Goal: Information Seeking & Learning: Learn about a topic

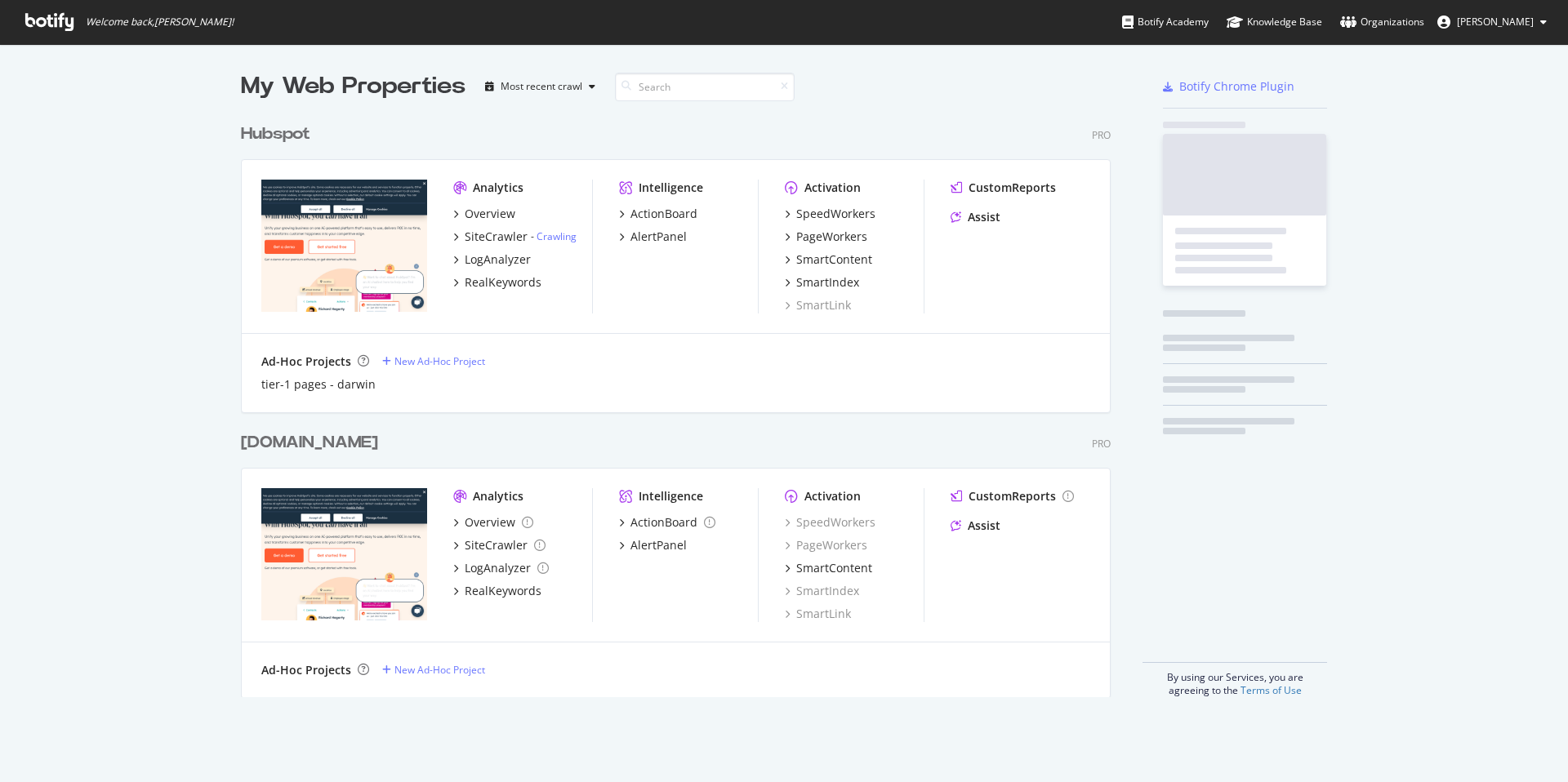
scroll to position [595, 883]
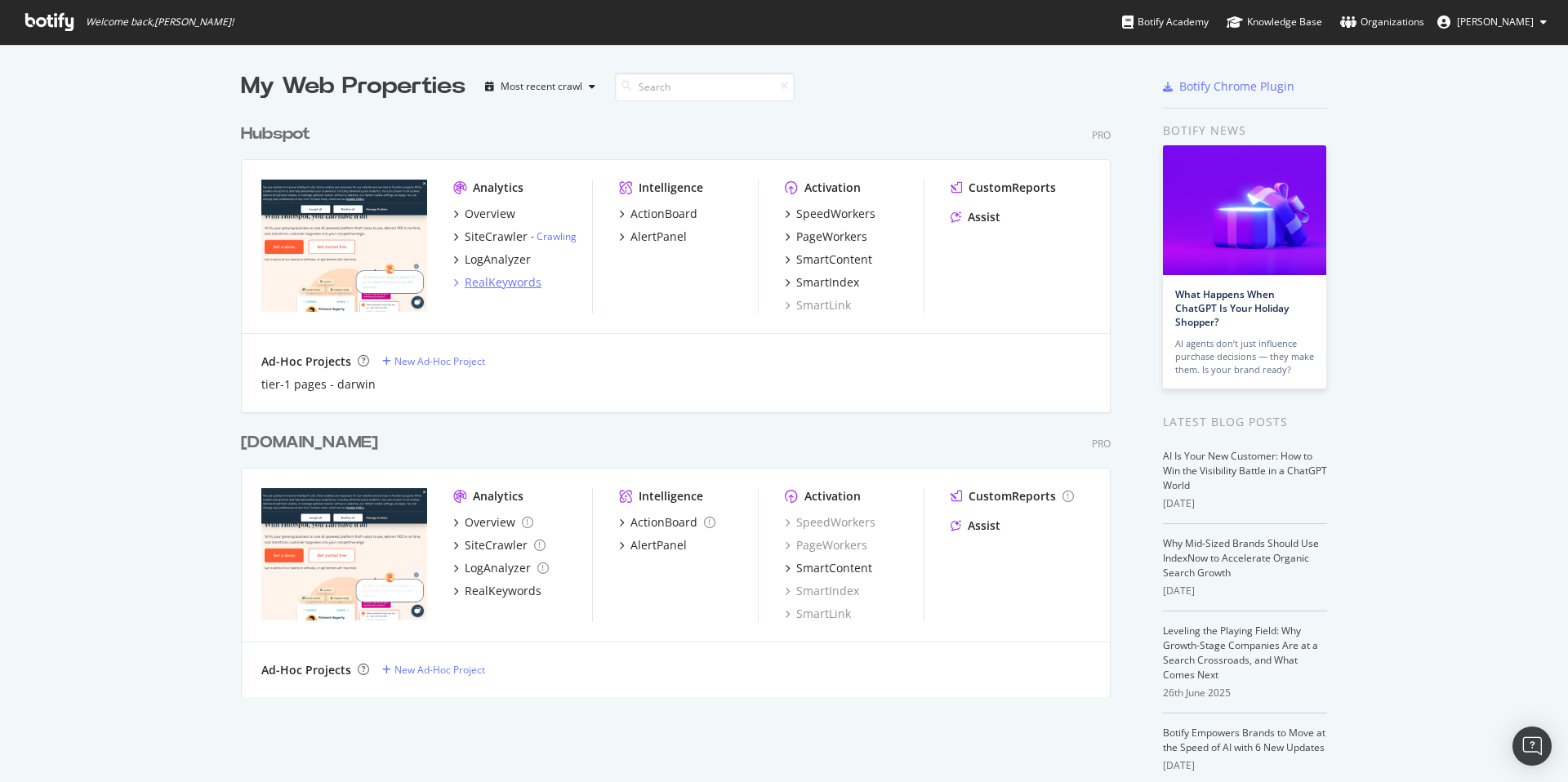
click at [527, 286] on div "RealKeywords" at bounding box center [503, 283] width 77 height 16
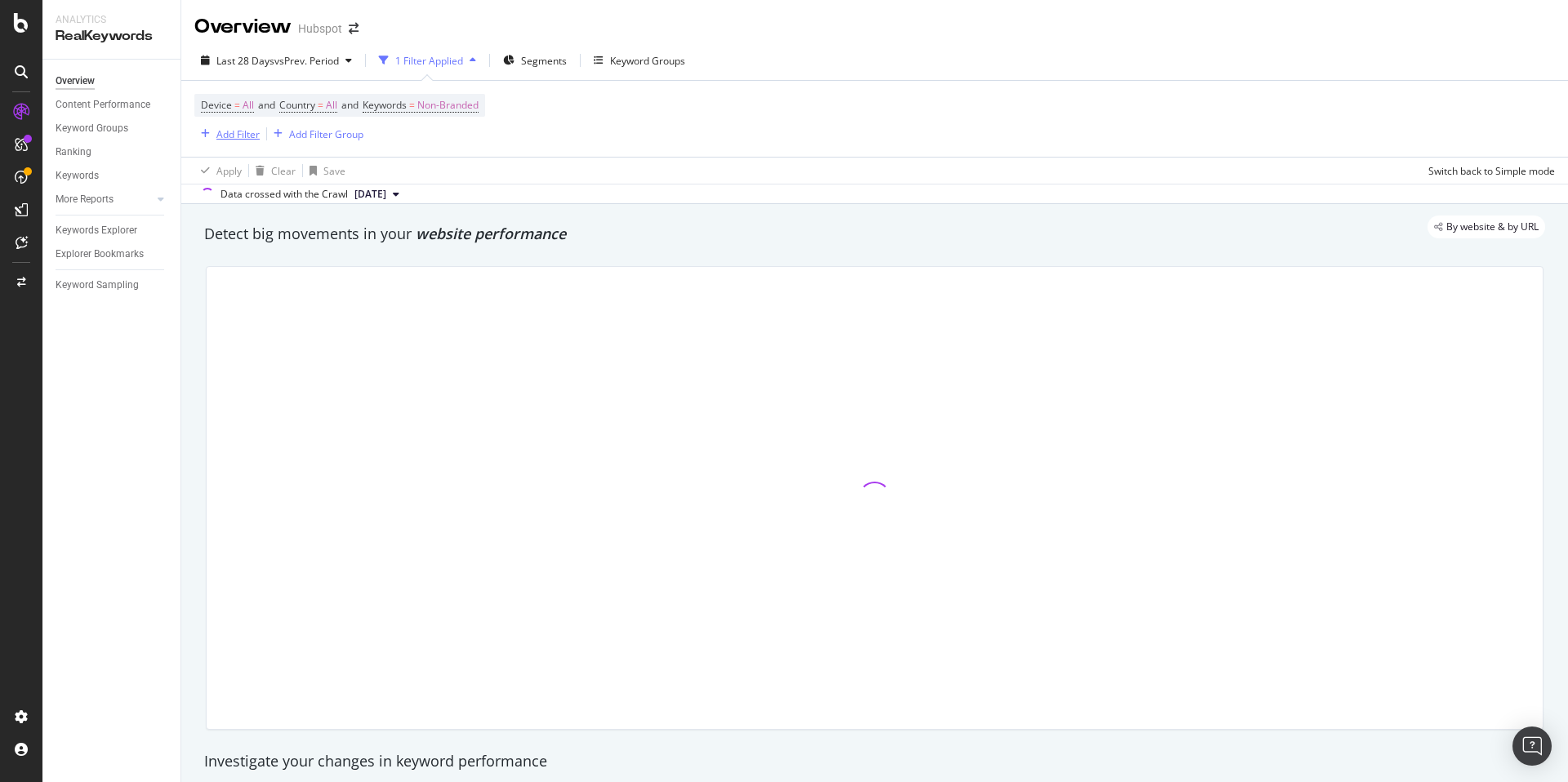
click at [251, 132] on div "Add Filter" at bounding box center [238, 134] width 43 height 14
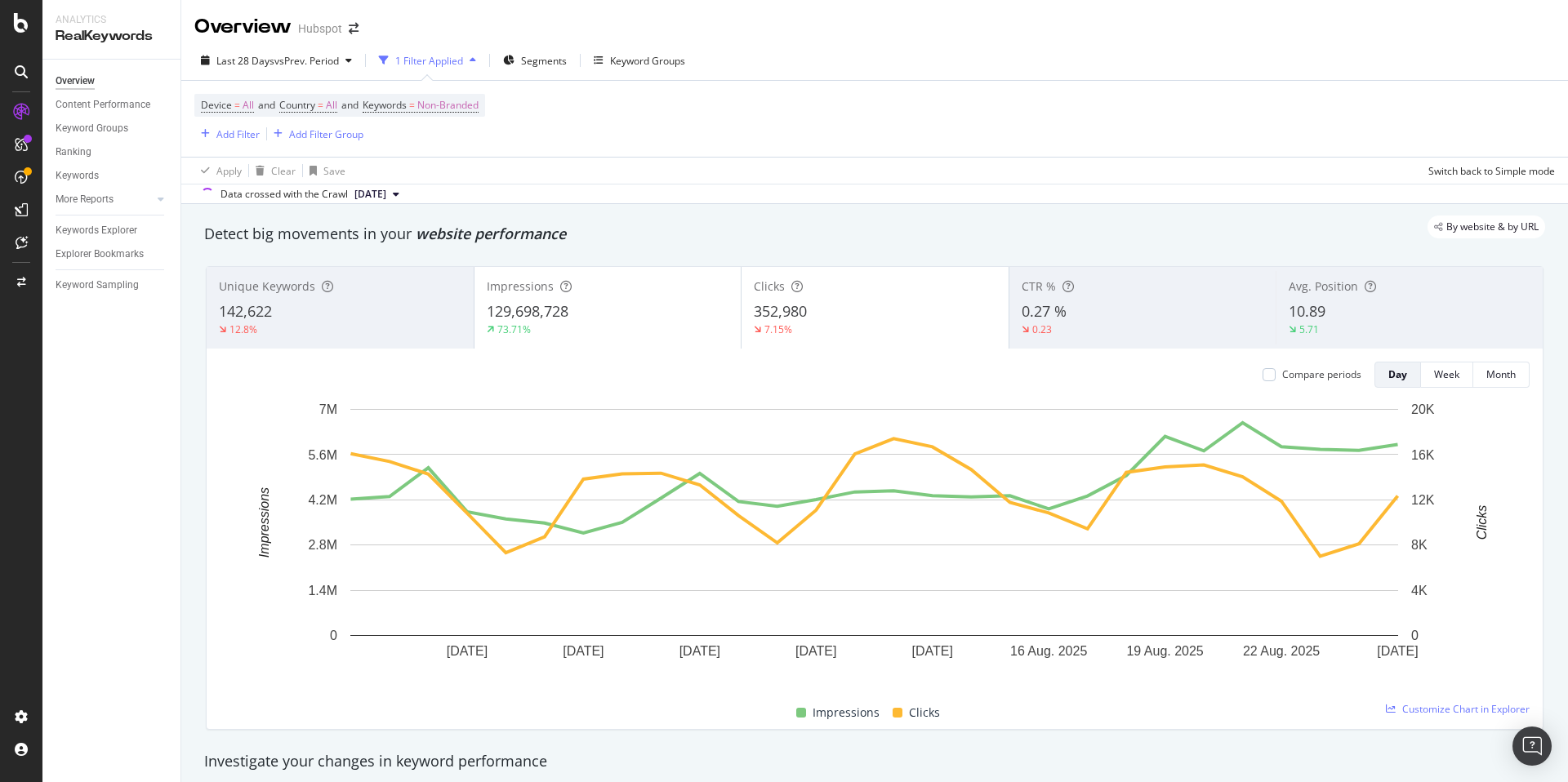
click at [605, 152] on div "Device = All and Country = All and Keywords = Non-Branded Add Filter Add Filter…" at bounding box center [875, 118] width 1361 height 76
click at [543, 58] on span "Segments" at bounding box center [544, 61] width 46 height 14
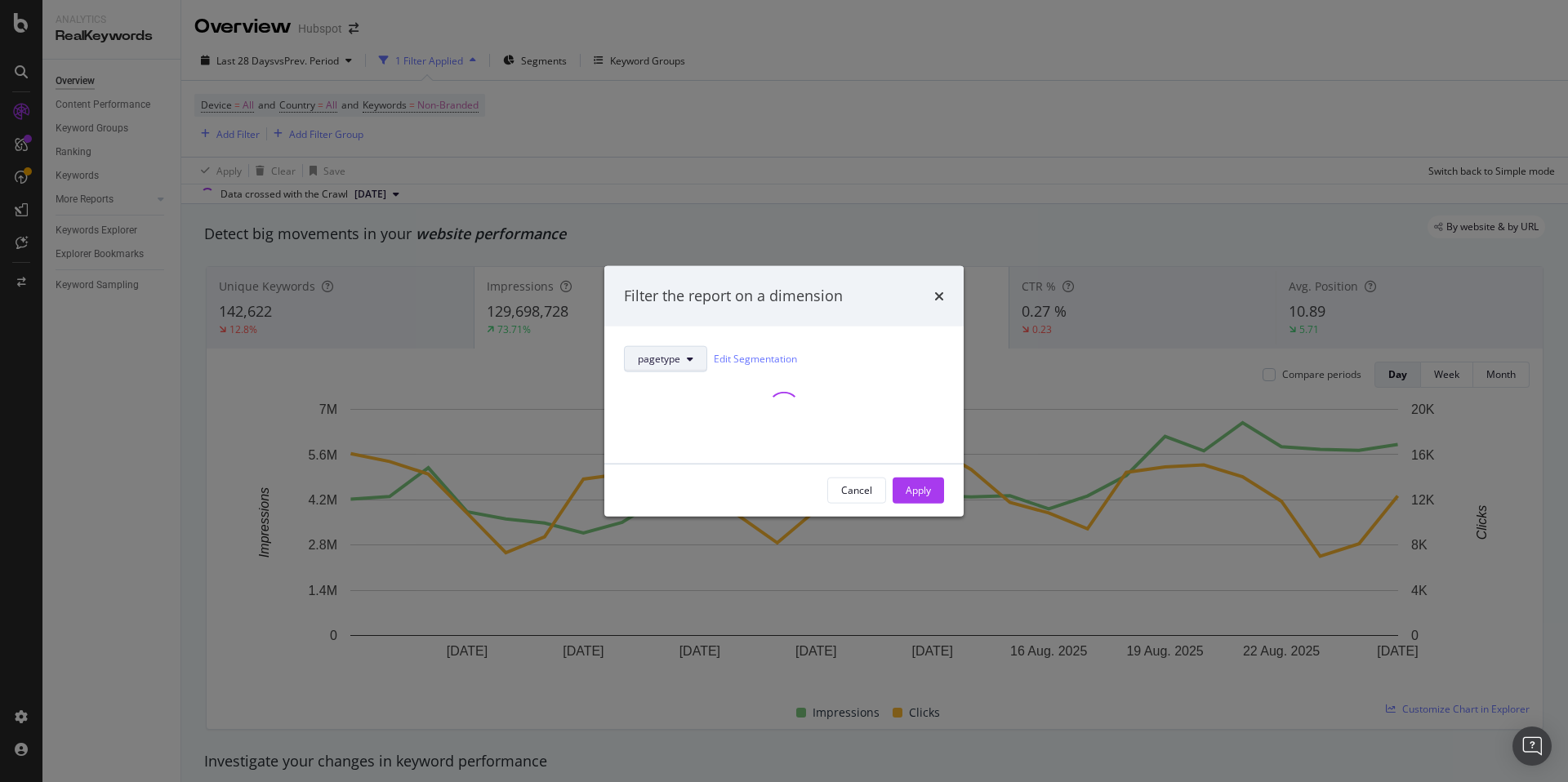
click at [681, 360] on button "pagetype" at bounding box center [666, 359] width 83 height 27
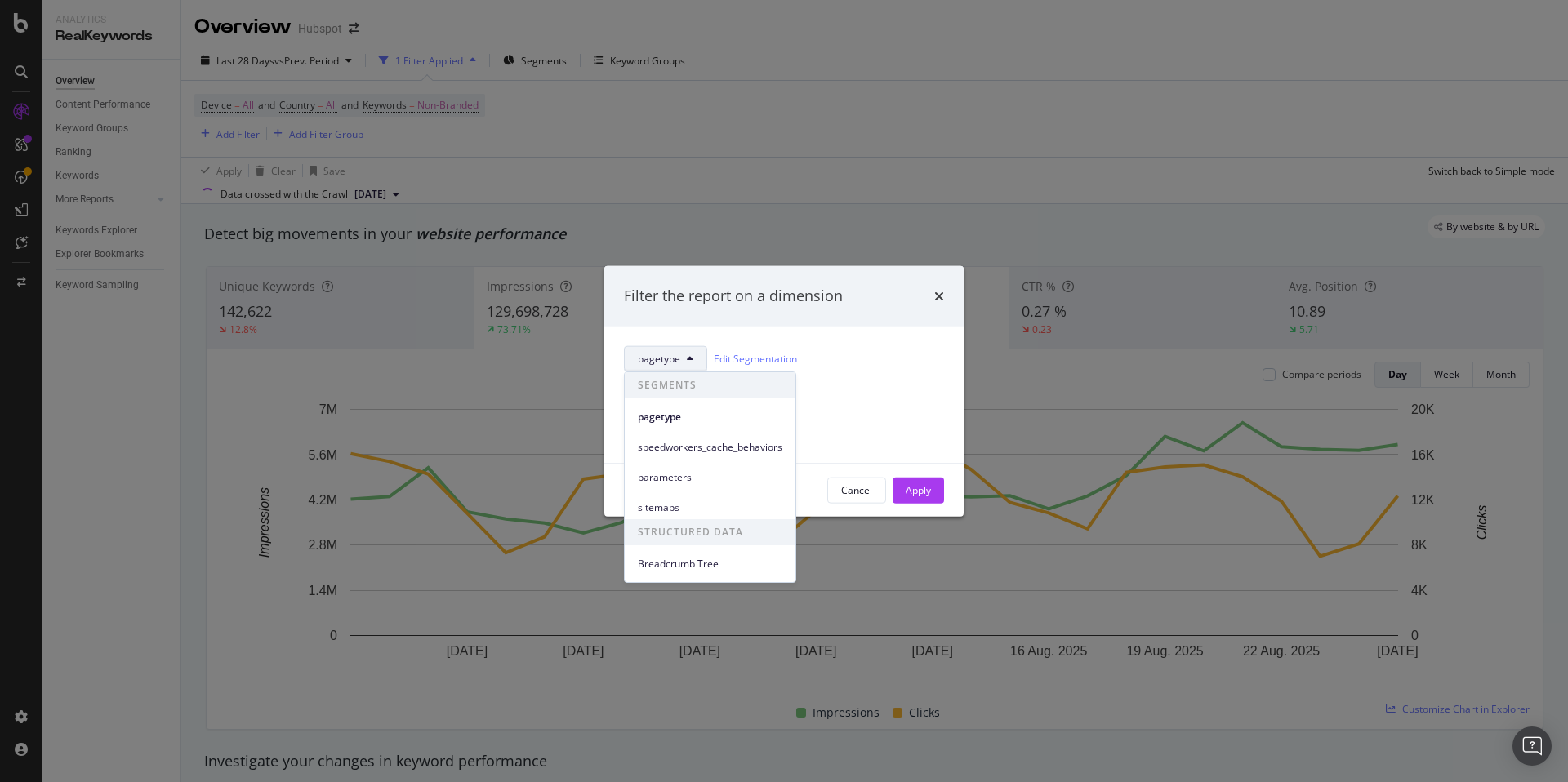
click at [688, 353] on icon "modal" at bounding box center [689, 358] width 6 height 10
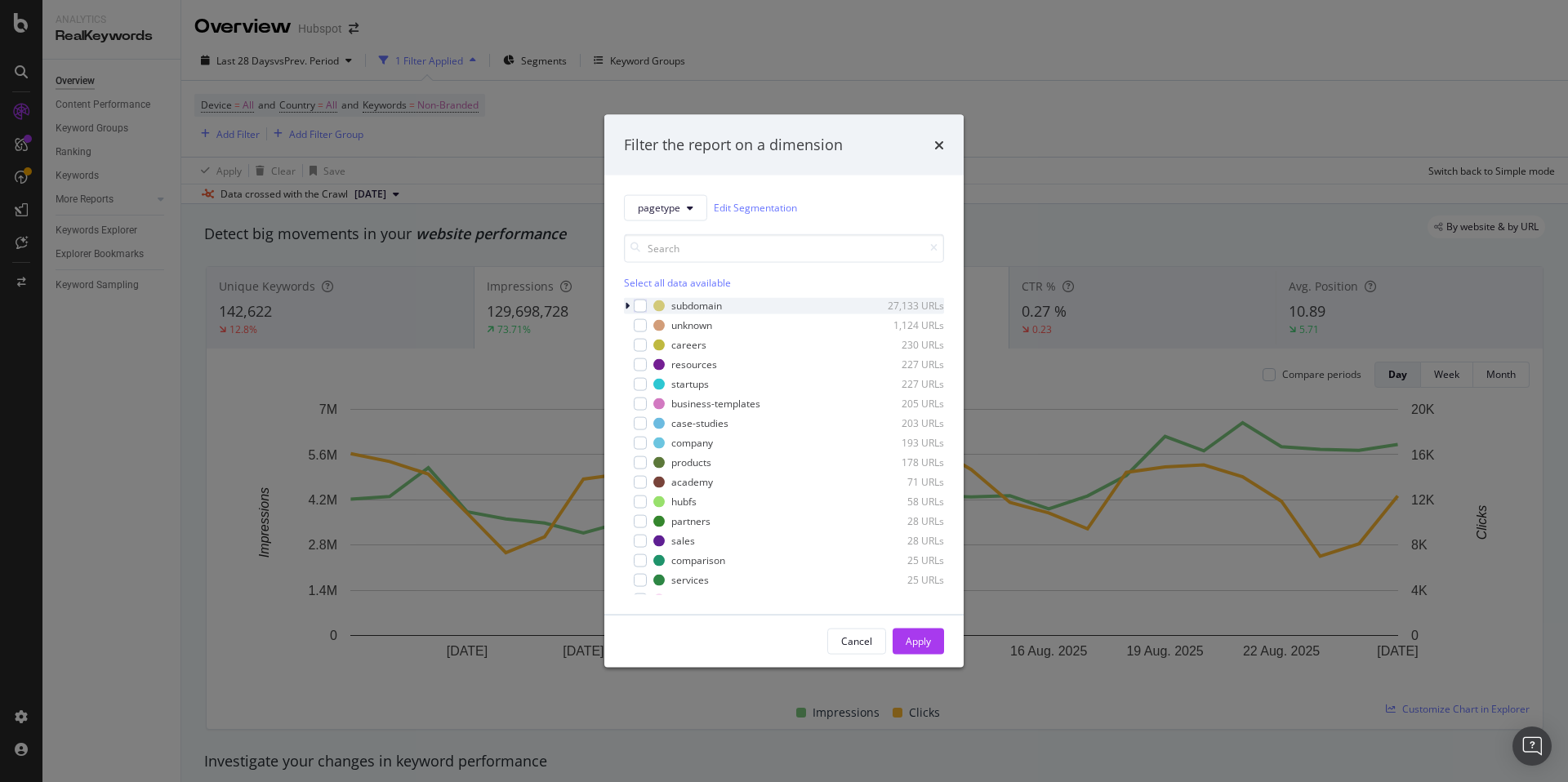
click at [628, 307] on icon "modal" at bounding box center [628, 305] width 5 height 10
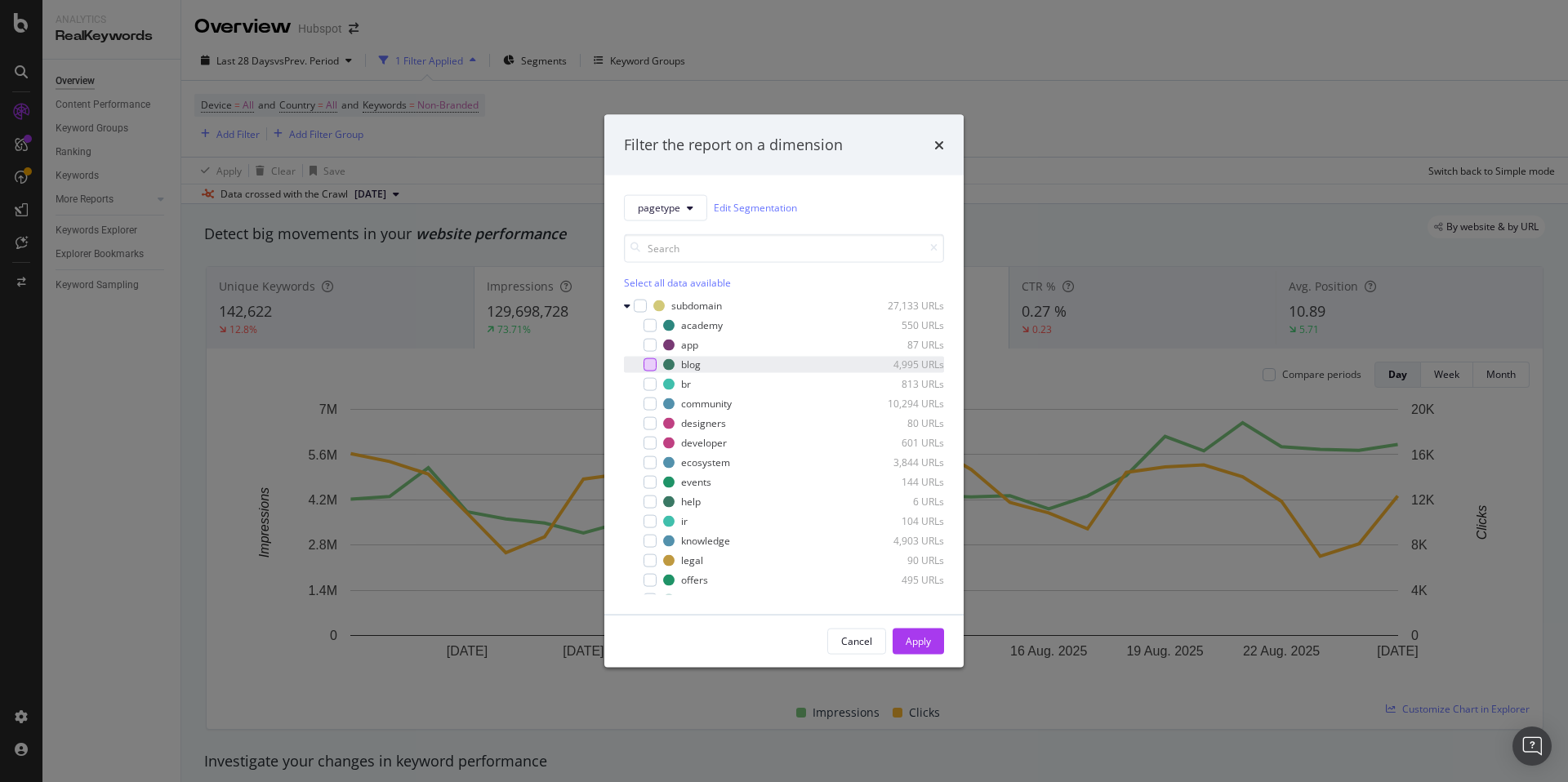
click at [647, 364] on div "modal" at bounding box center [650, 364] width 13 height 13
click at [920, 643] on div "Apply" at bounding box center [918, 642] width 26 height 14
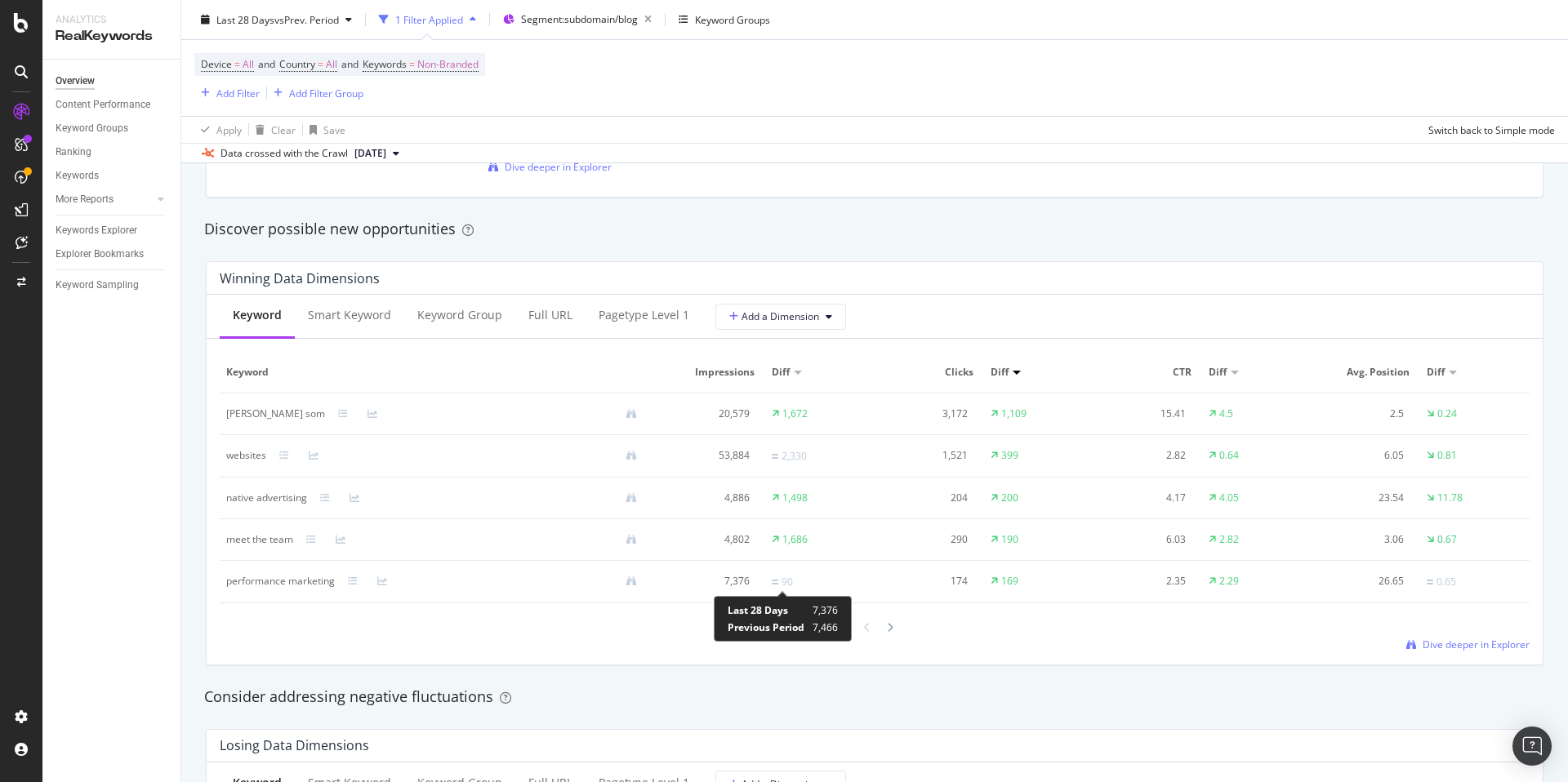
scroll to position [1378, 0]
click at [334, 314] on div "Smart Keyword" at bounding box center [349, 315] width 83 height 16
click at [247, 314] on div "Keyword" at bounding box center [256, 315] width 48 height 16
click at [342, 322] on div "Smart Keyword" at bounding box center [349, 315] width 83 height 16
click at [260, 316] on div "Keyword" at bounding box center [256, 315] width 48 height 16
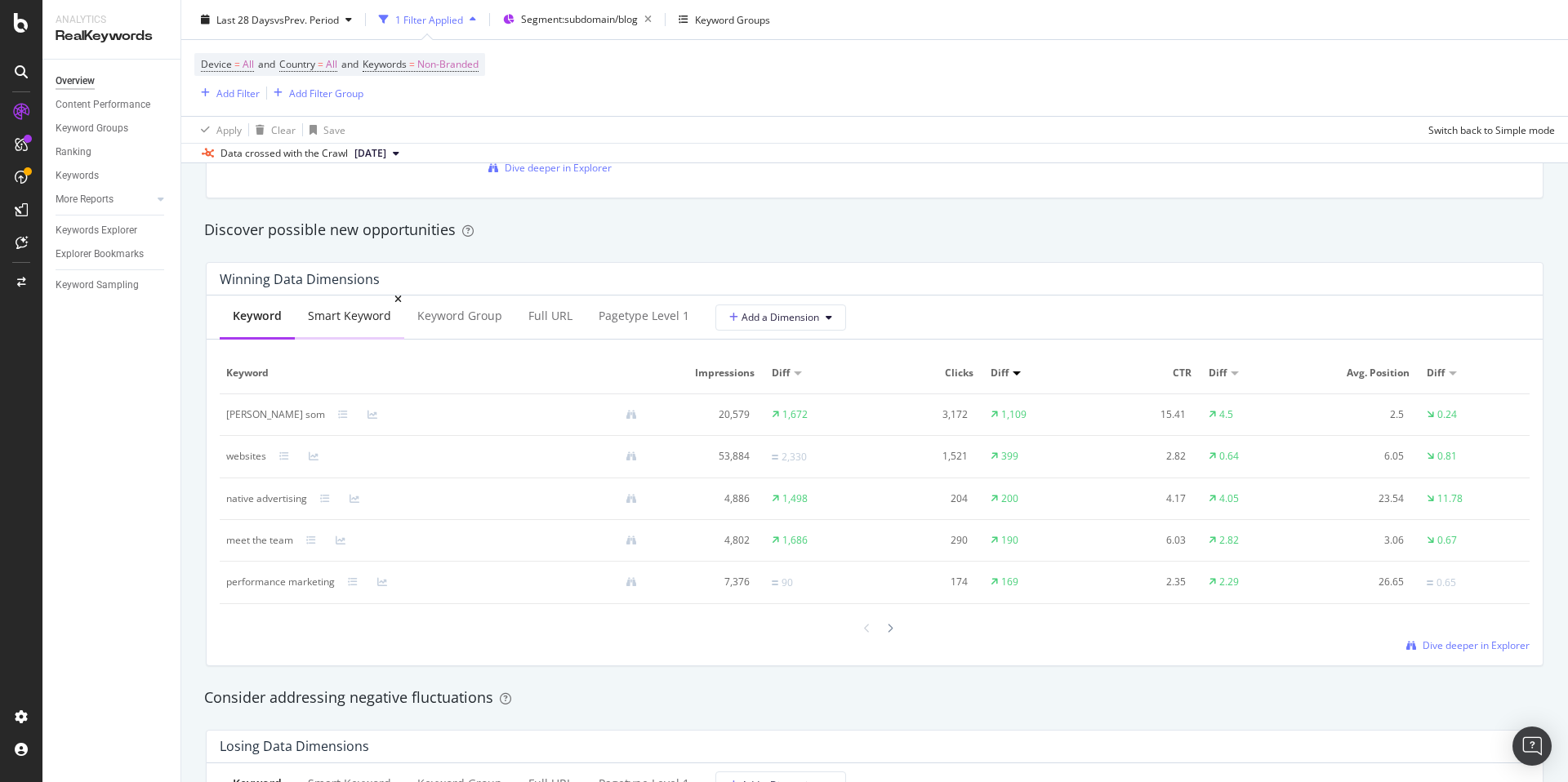
click at [339, 315] on div "Smart Keyword" at bounding box center [349, 315] width 83 height 16
click at [271, 315] on div "Keyword" at bounding box center [256, 315] width 48 height 16
click at [339, 315] on div "Smart Keyword" at bounding box center [349, 315] width 83 height 16
click at [276, 312] on div "Keyword" at bounding box center [256, 315] width 48 height 16
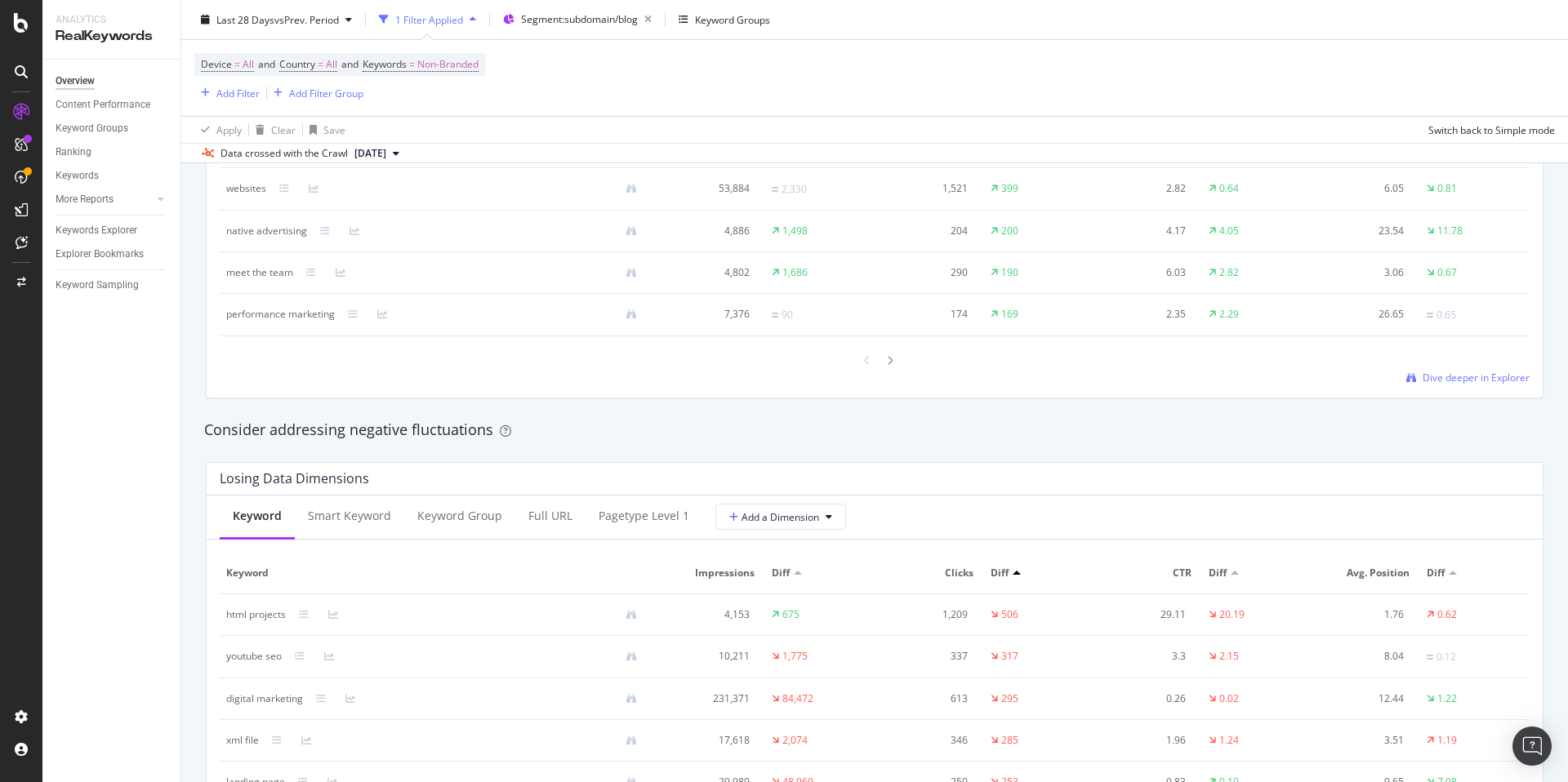
scroll to position [1840, 0]
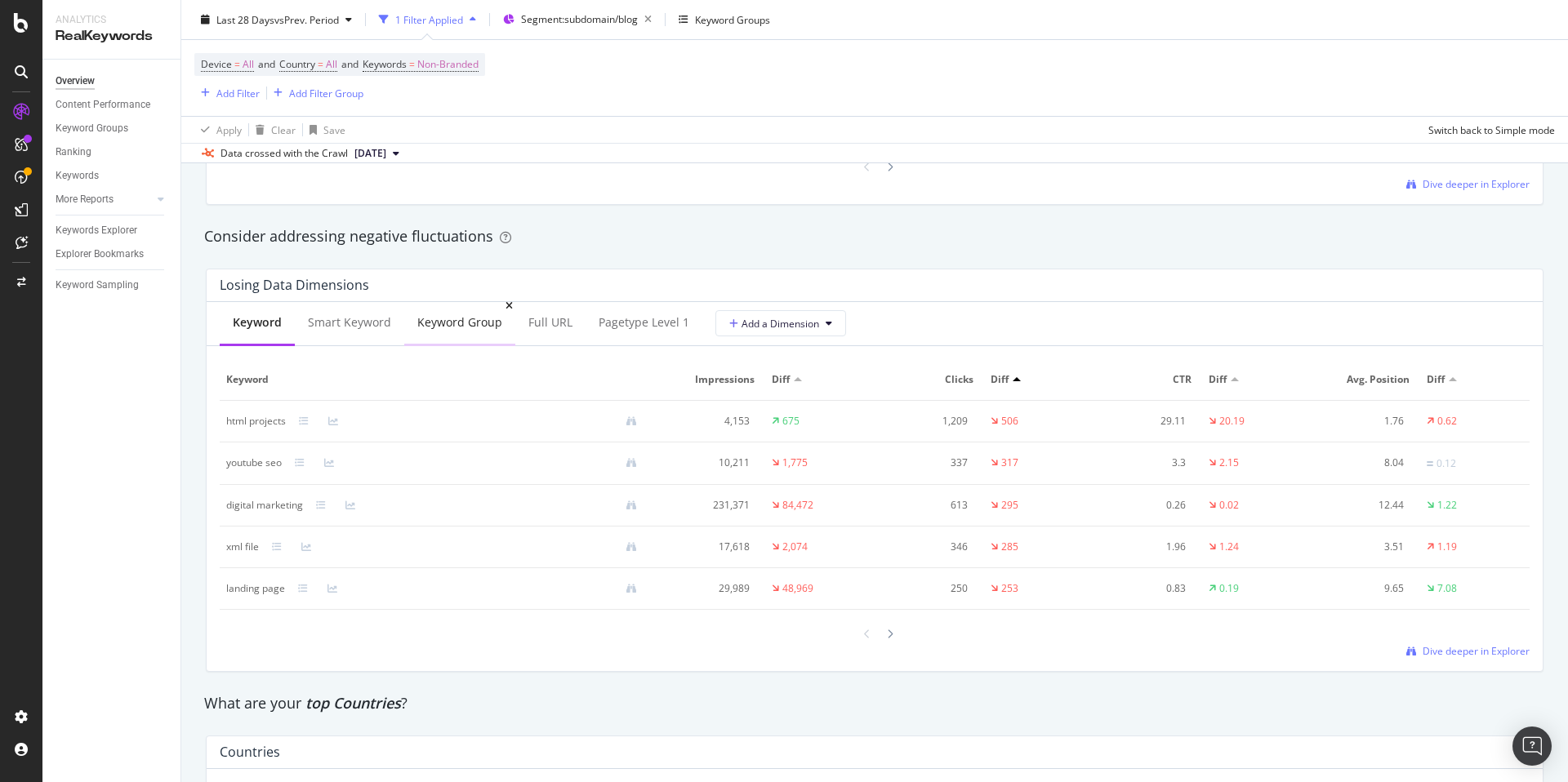
click at [454, 318] on div "Keyword Group" at bounding box center [460, 323] width 85 height 16
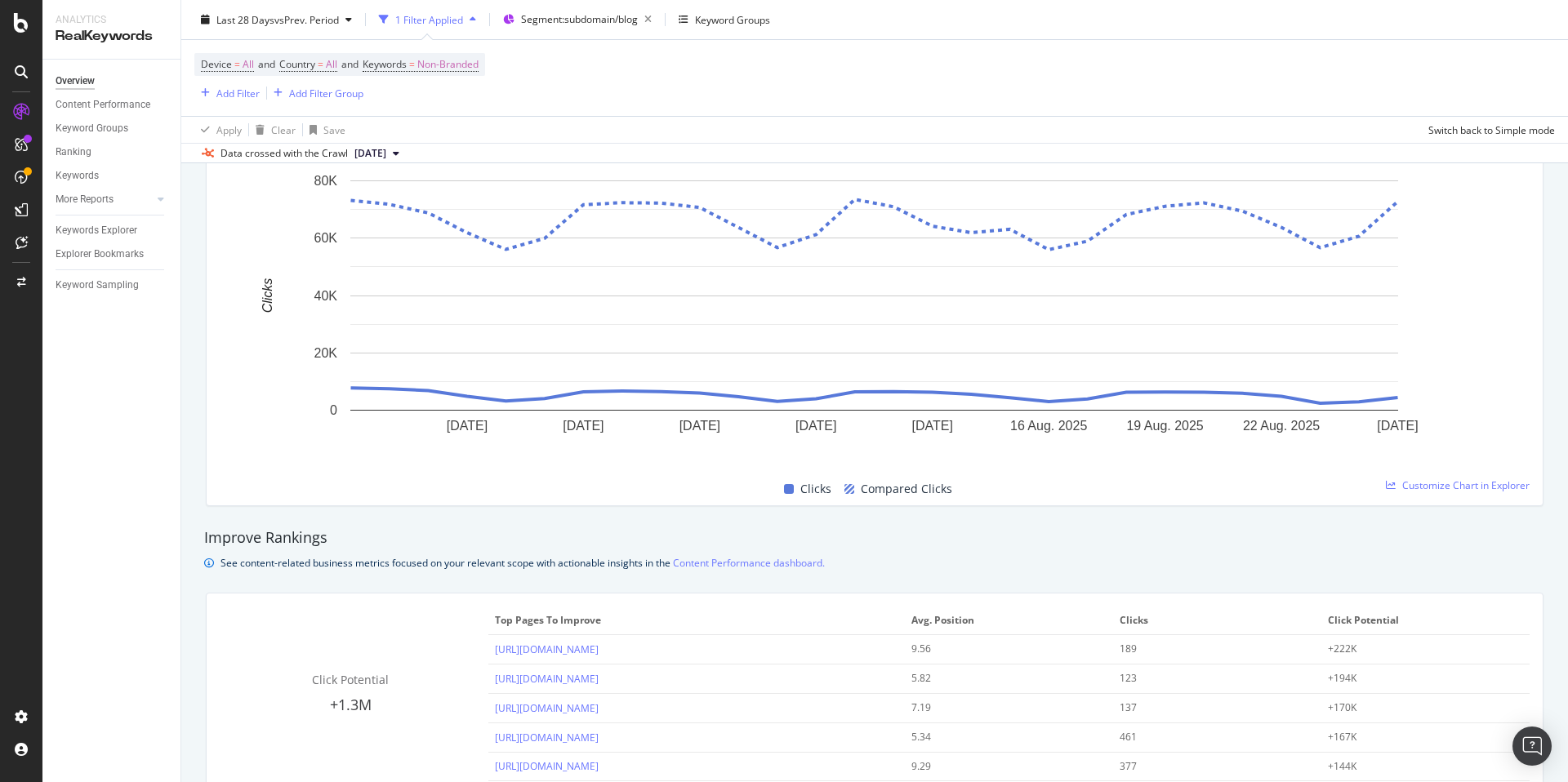
scroll to position [452, 0]
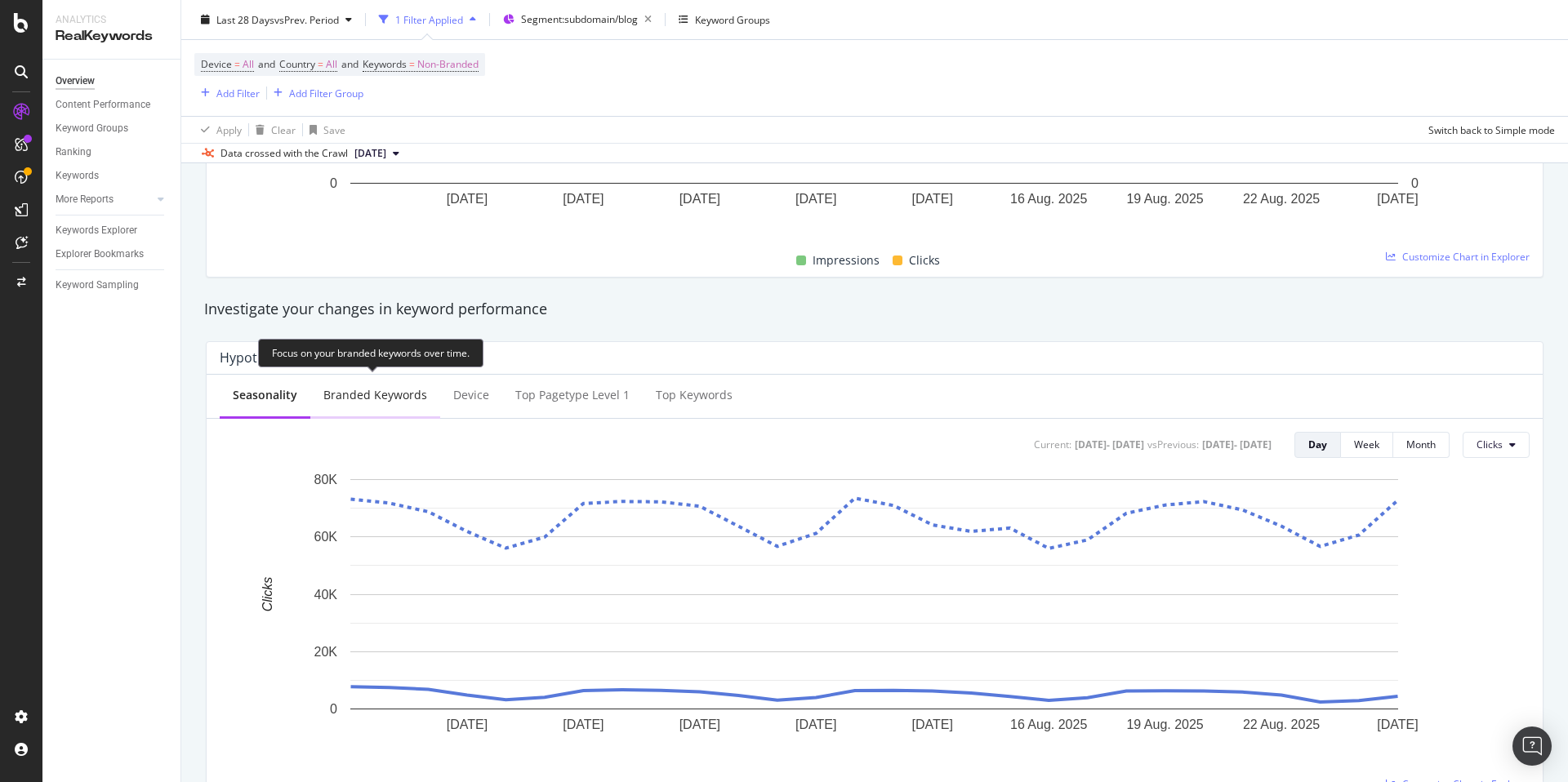
click at [375, 391] on div "Branded Keywords" at bounding box center [375, 395] width 103 height 16
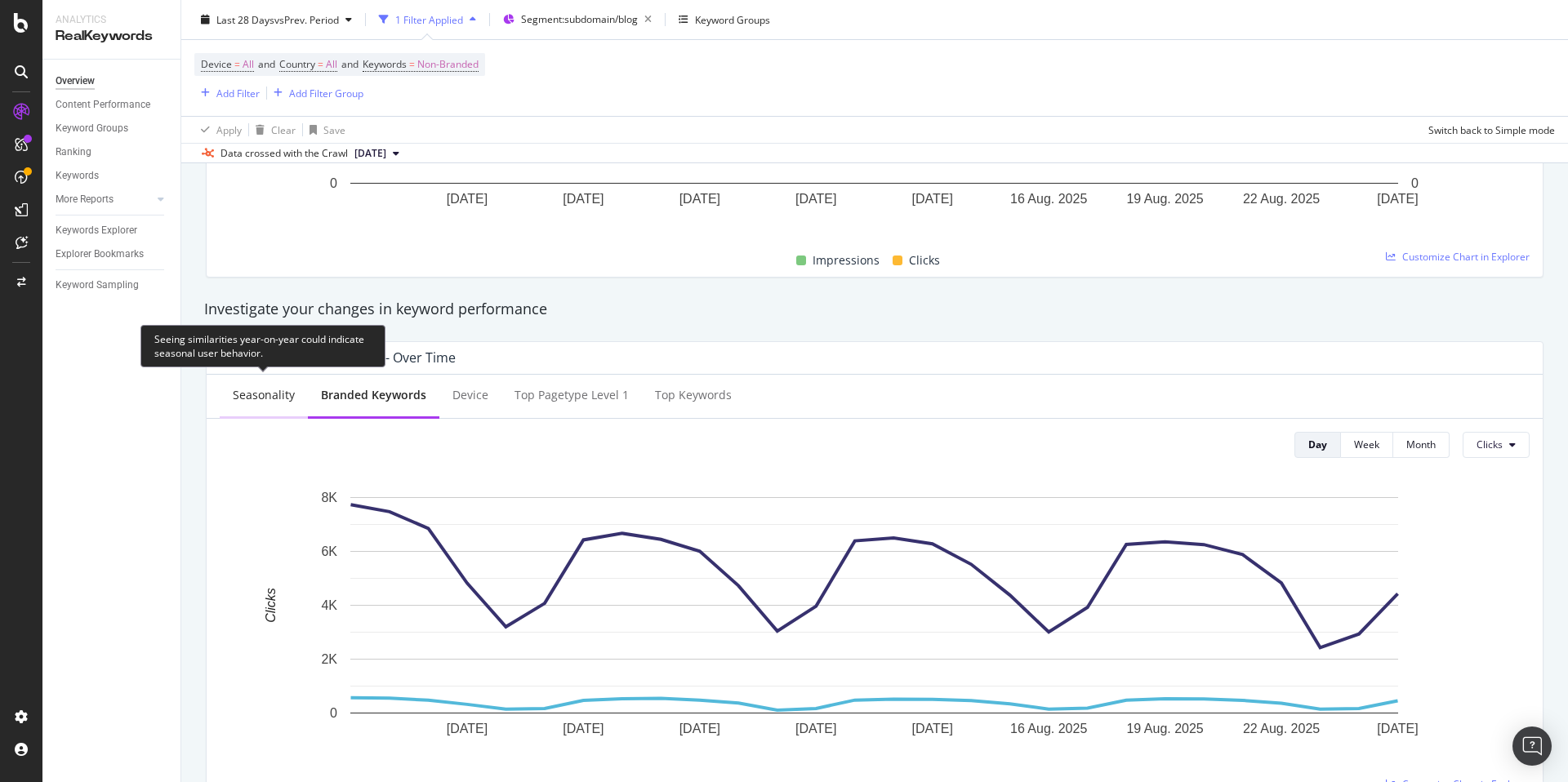
click at [273, 391] on div "Seasonality" at bounding box center [263, 395] width 62 height 16
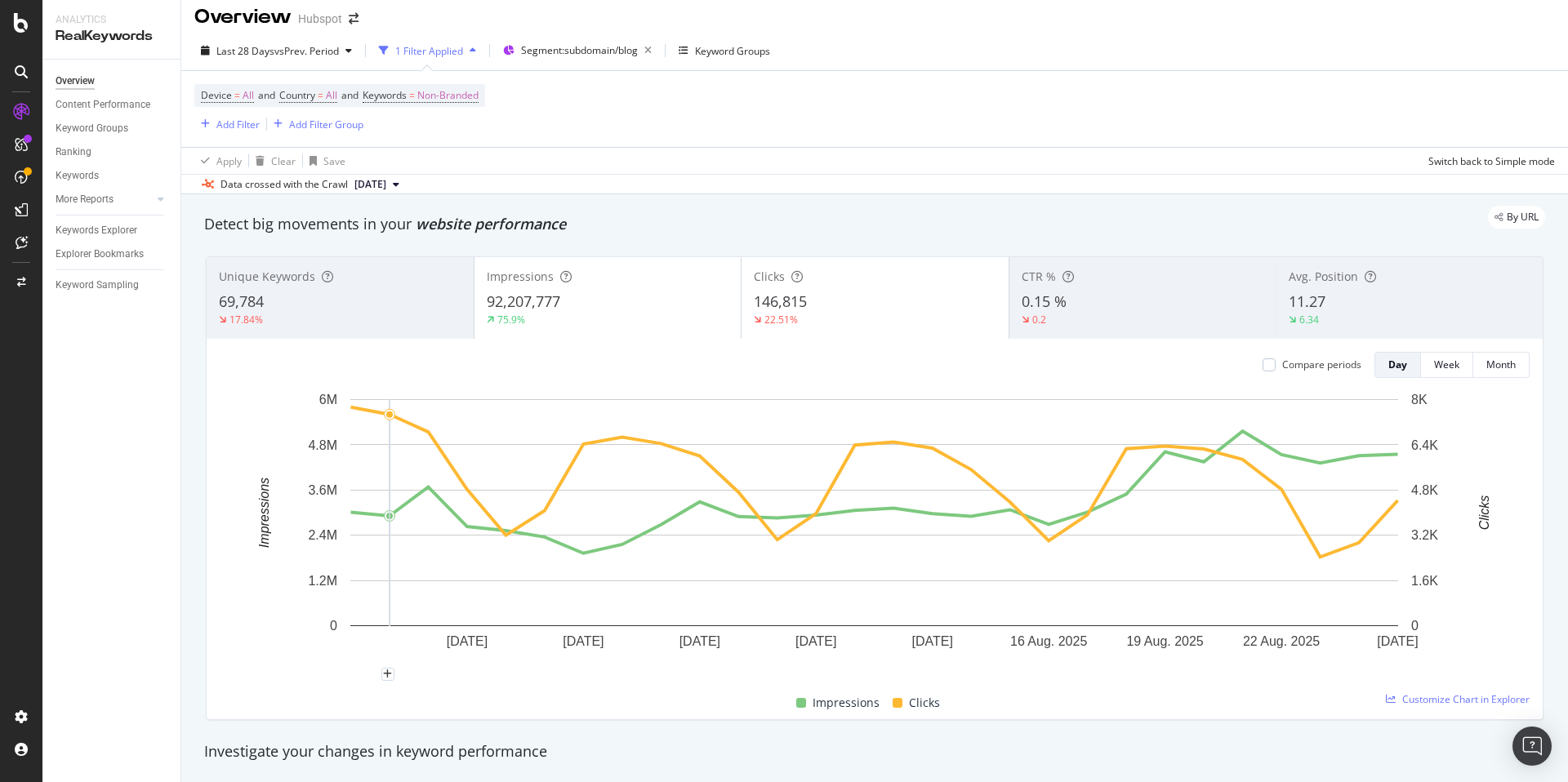
scroll to position [0, 0]
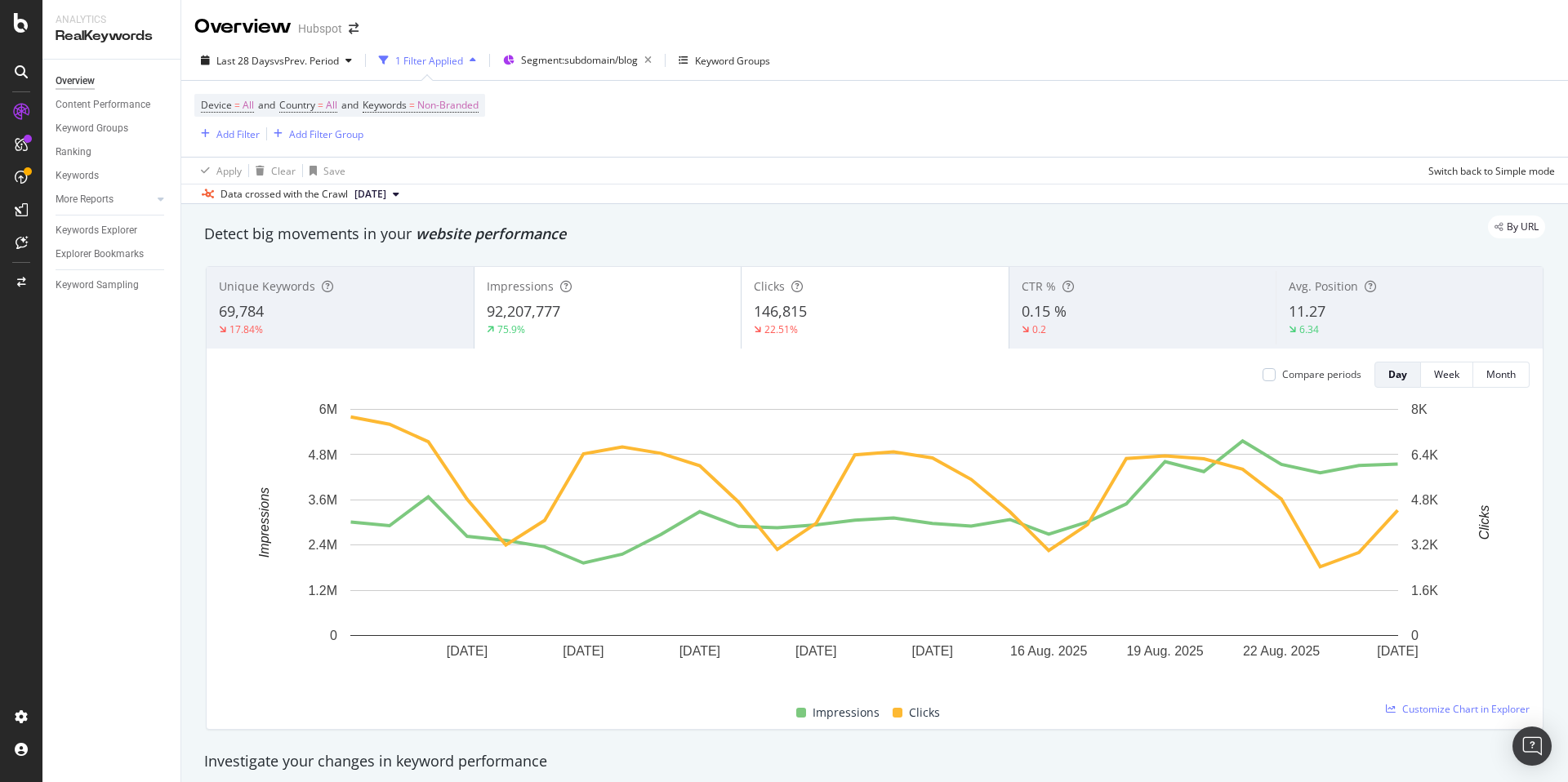
click at [386, 197] on span "[DATE]" at bounding box center [370, 194] width 32 height 15
click at [305, 57] on span "vs Prev. Period" at bounding box center [307, 61] width 65 height 14
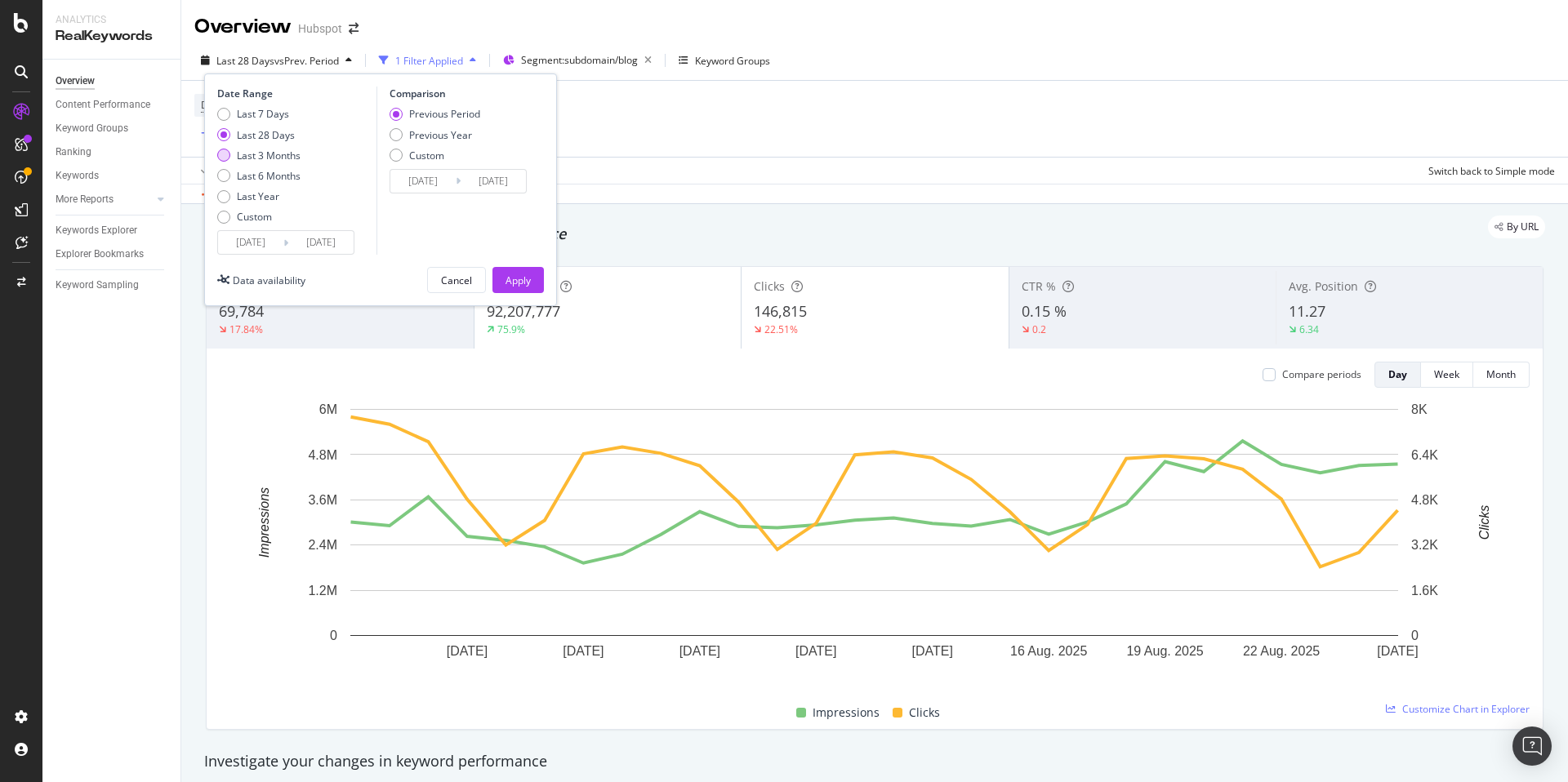
click at [289, 156] on div "Last 3 Months" at bounding box center [269, 156] width 64 height 14
type input "[DATE]"
click at [516, 284] on div "Apply" at bounding box center [518, 281] width 26 height 14
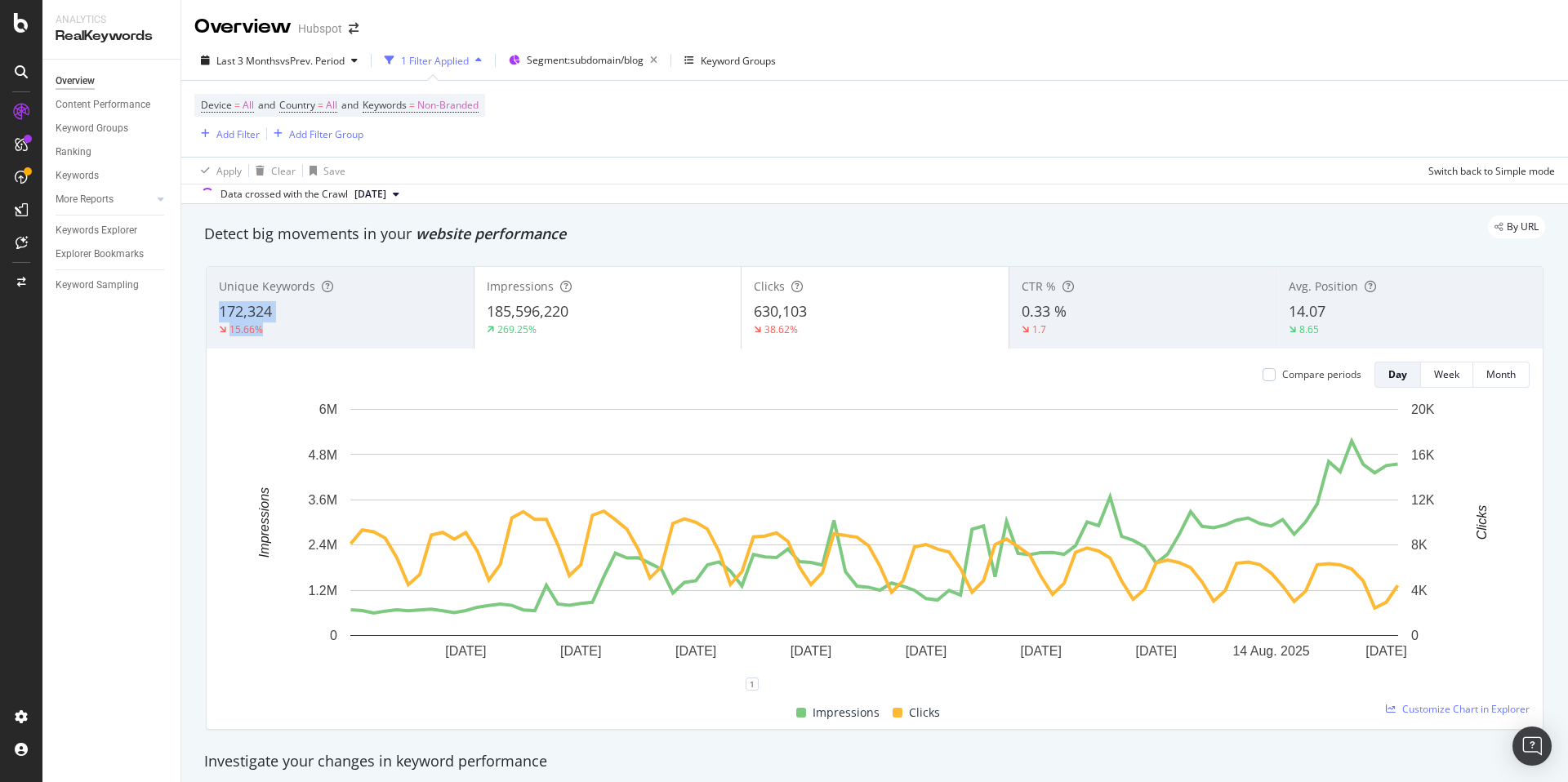
drag, startPoint x: 383, startPoint y: 300, endPoint x: 760, endPoint y: 260, distance: 379.1
click at [702, 253] on div "Unique Keywords 172,324 15.66% Impressions 185,596,220 269.25% Clicks 630,103 3…" at bounding box center [875, 497] width 1358 height 490
click at [821, 293] on div "Clicks" at bounding box center [875, 286] width 242 height 16
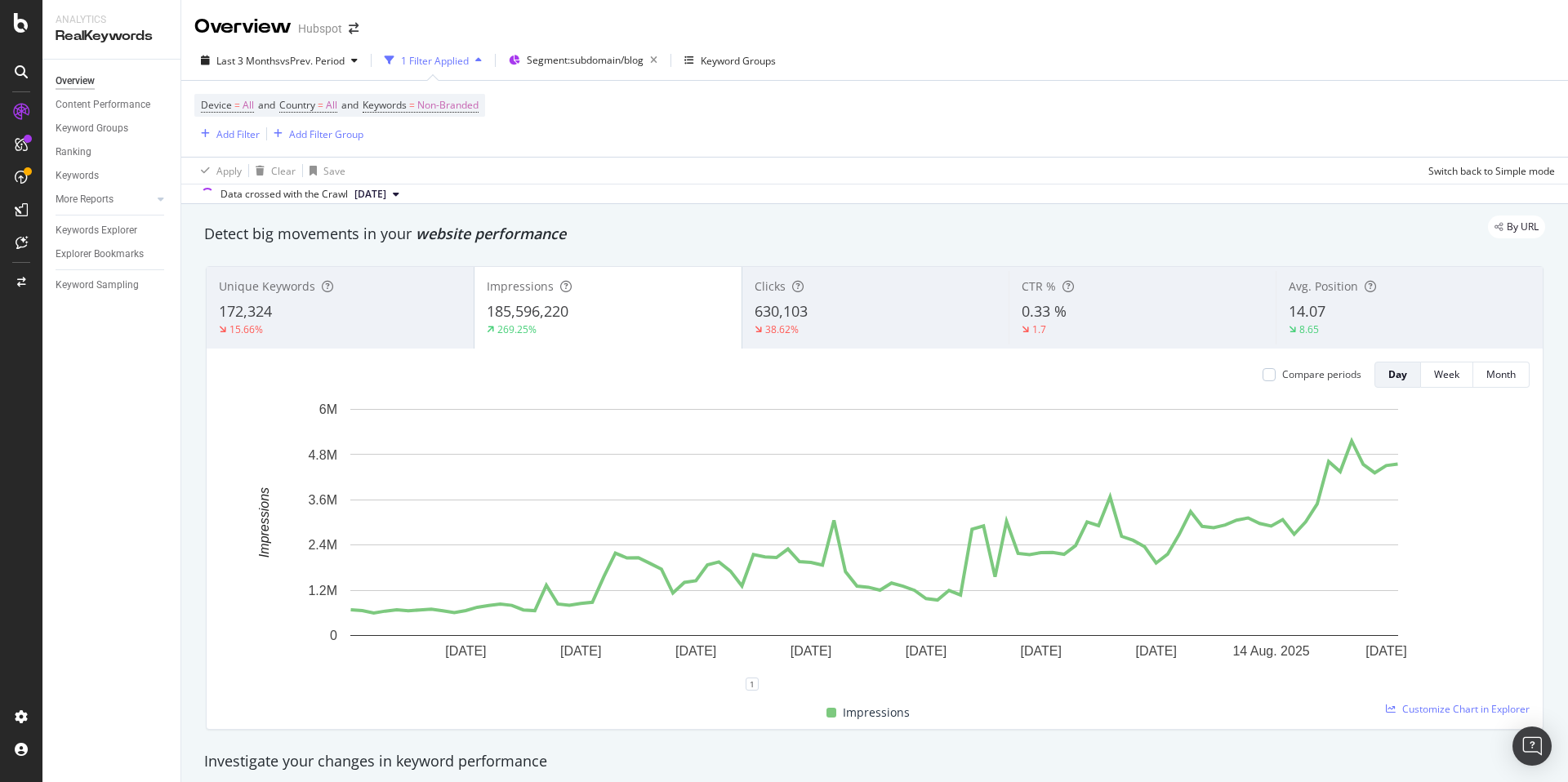
click at [824, 310] on div "630,103" at bounding box center [876, 312] width 242 height 21
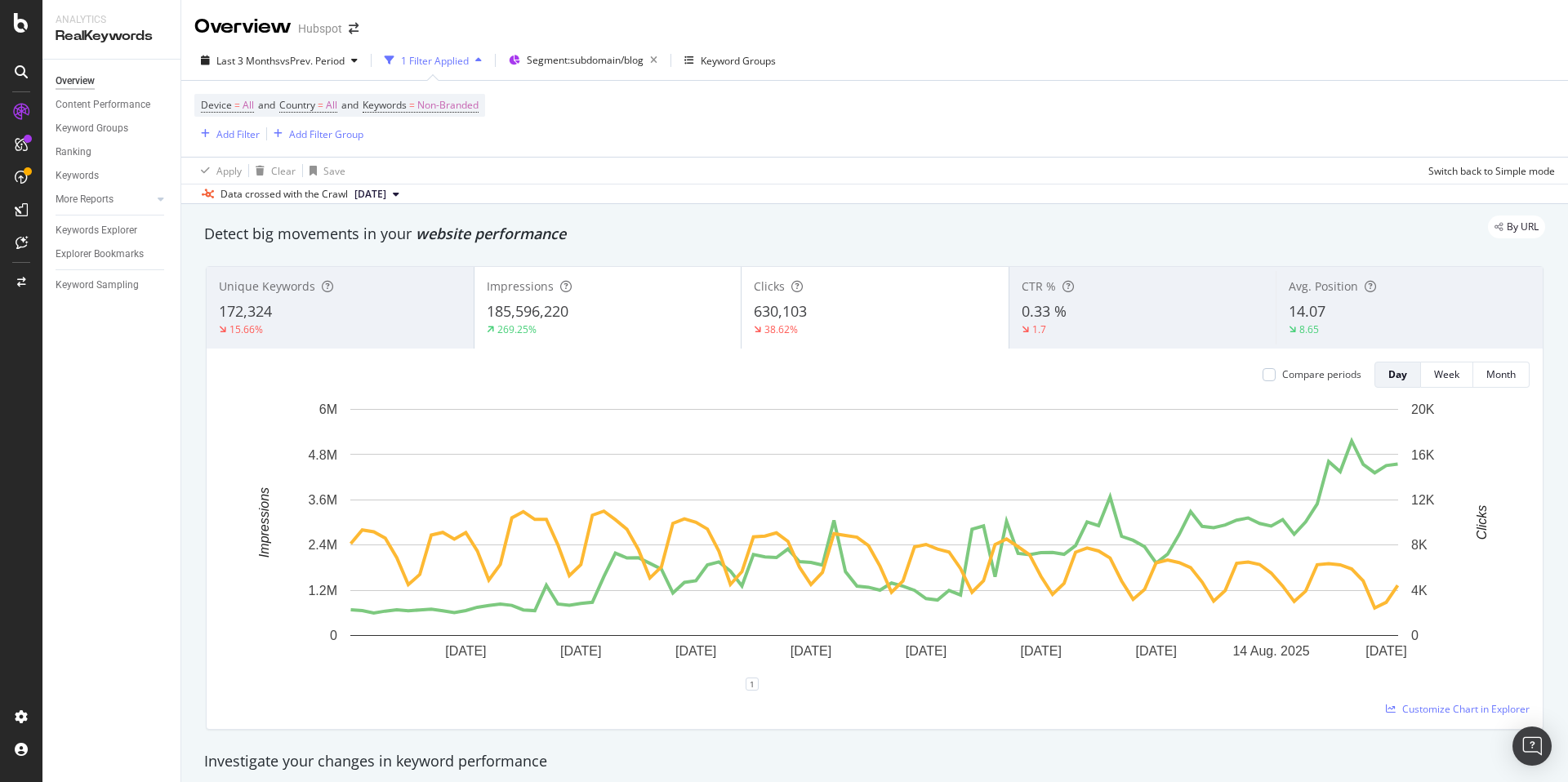
click at [824, 310] on div "630,103" at bounding box center [875, 312] width 242 height 21
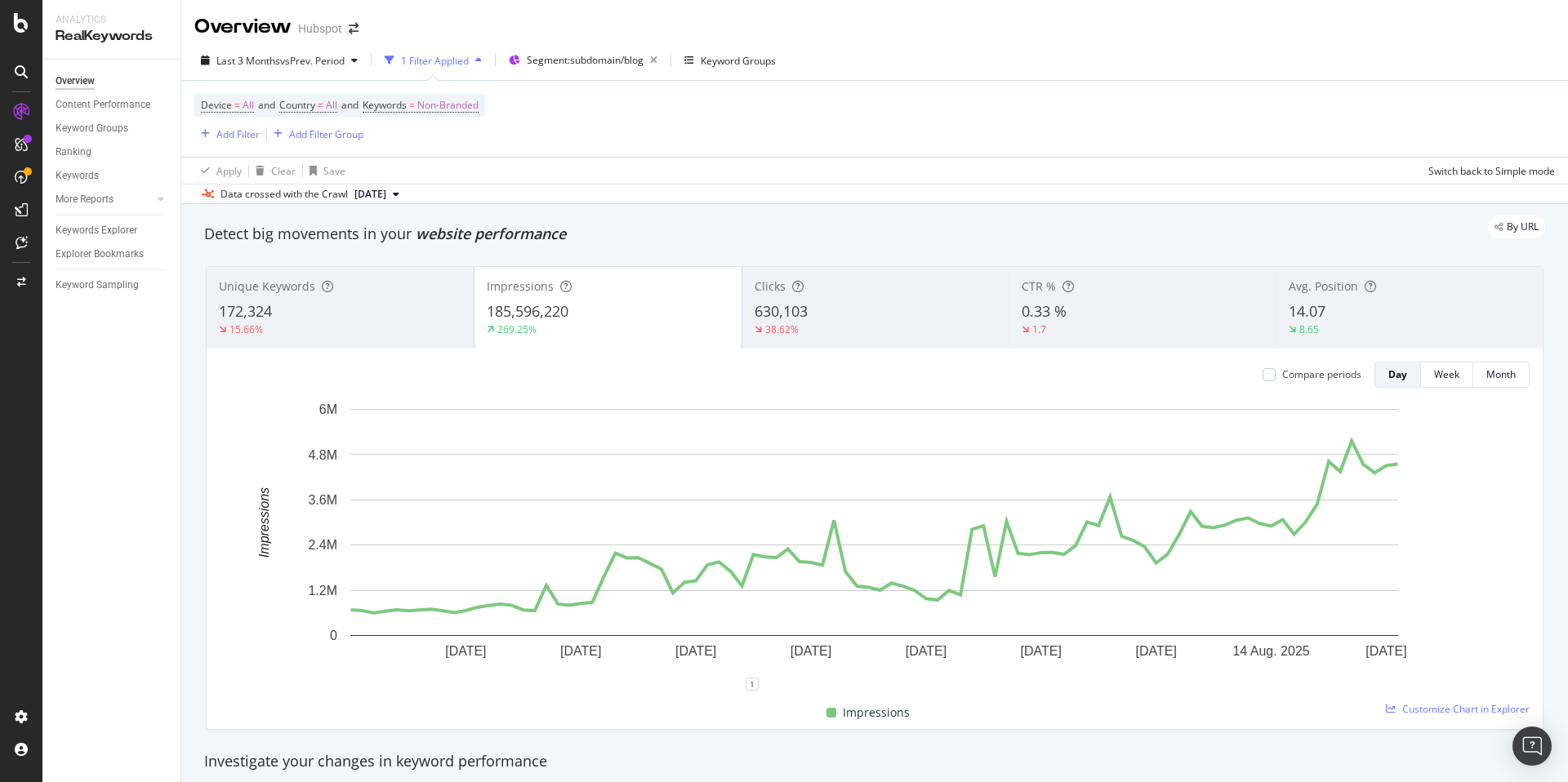
drag, startPoint x: 637, startPoint y: 295, endPoint x: 753, endPoint y: 300, distance: 116.1
click at [642, 296] on div "Impressions 185,596,220 269.25%" at bounding box center [608, 307] width 267 height 73
click at [845, 305] on div "630,103" at bounding box center [876, 312] width 242 height 21
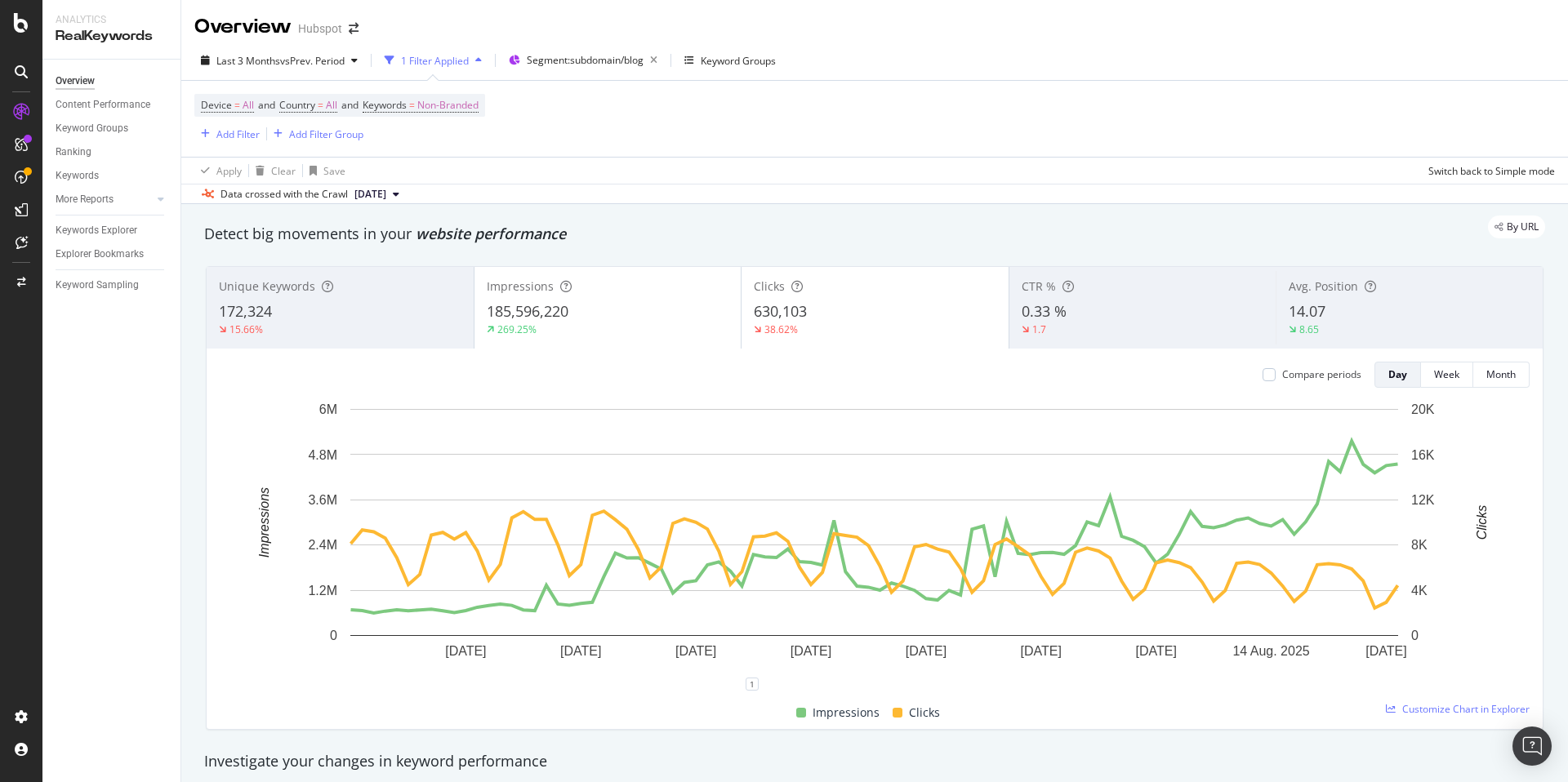
click at [664, 296] on div "Impressions 185,596,220 269.25%" at bounding box center [608, 307] width 267 height 73
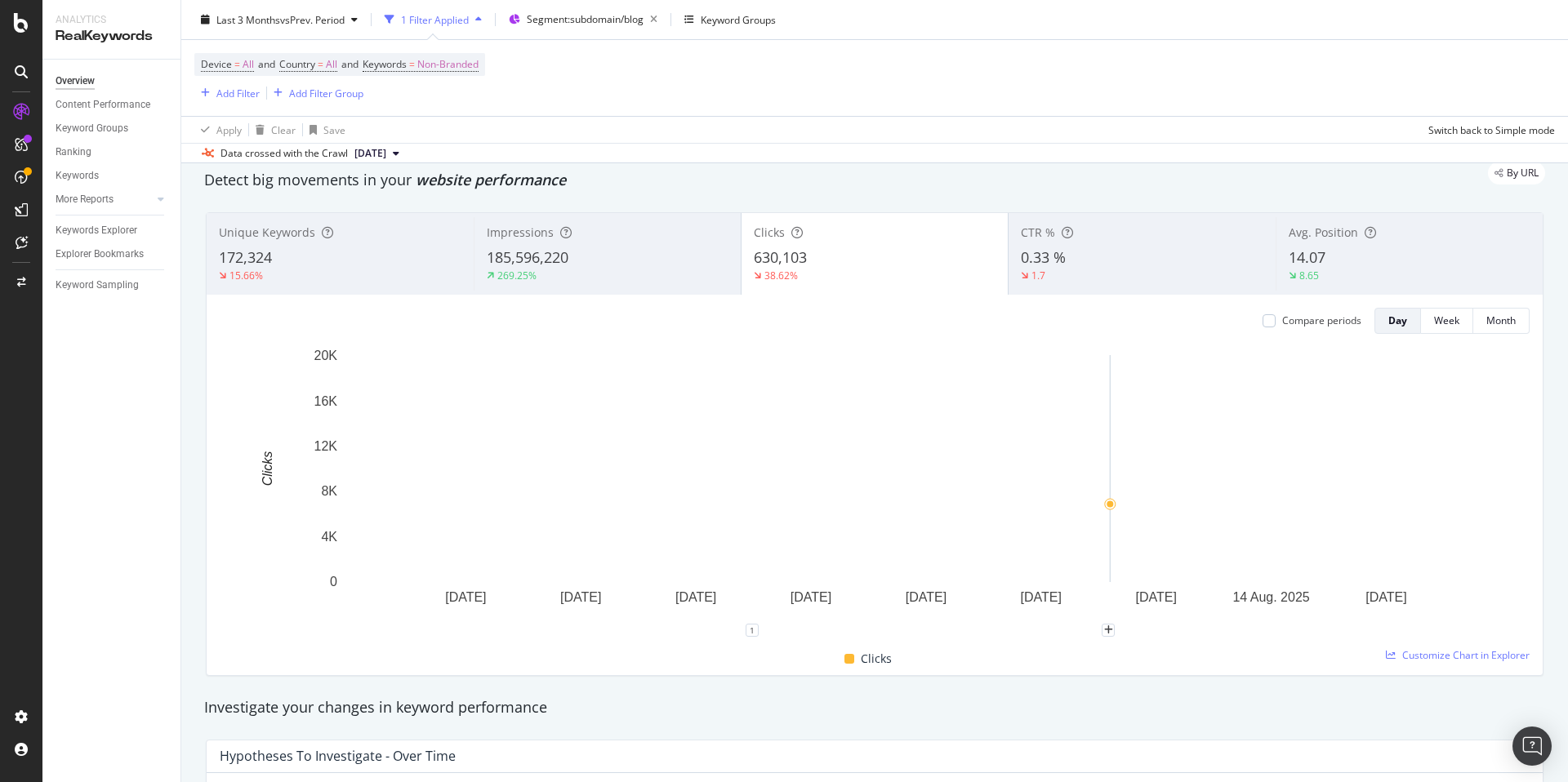
scroll to position [56, 0]
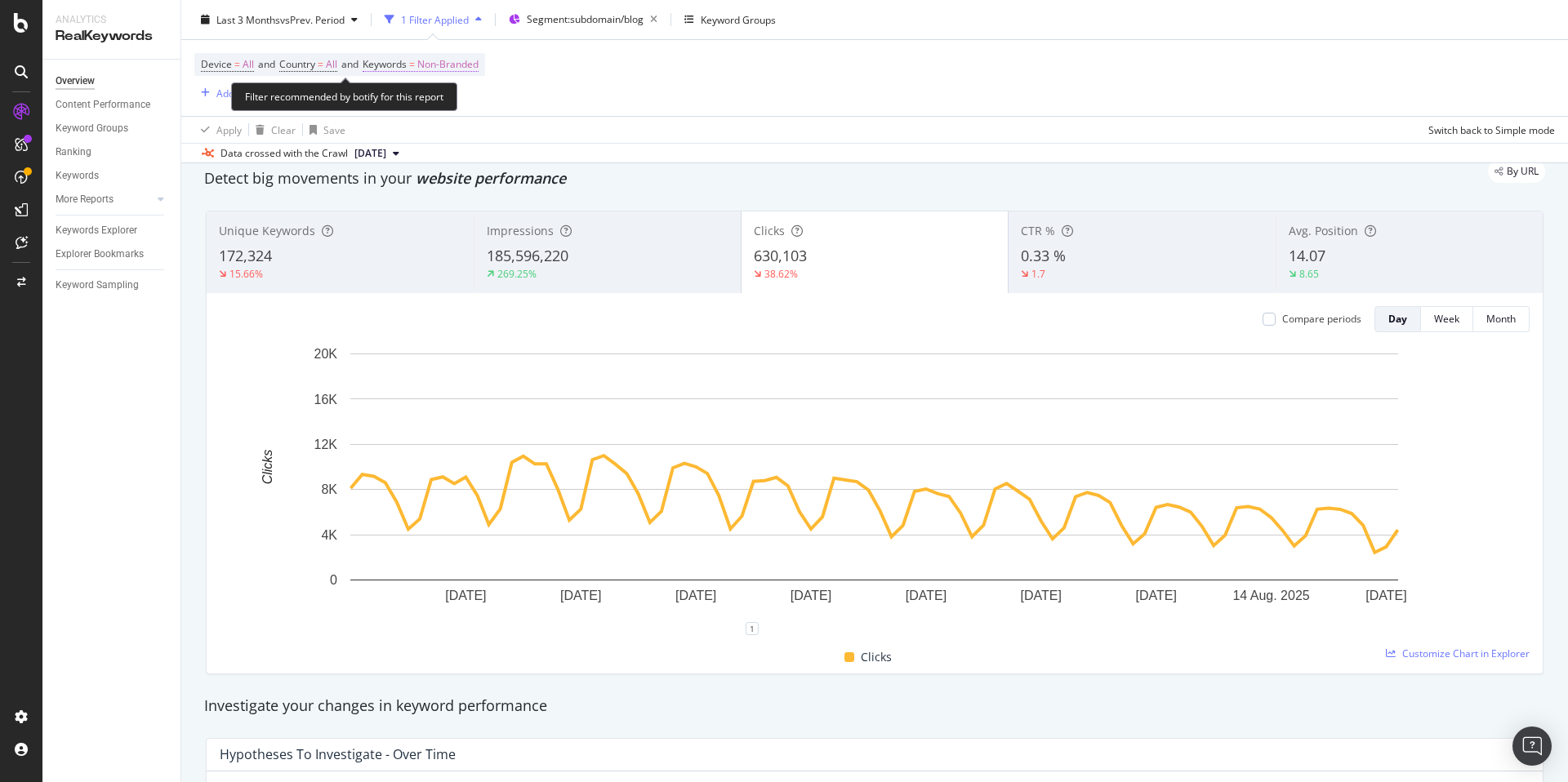
click at [465, 65] on span "Non-Branded" at bounding box center [447, 65] width 61 height 23
click at [447, 101] on span "Non-Branded" at bounding box center [420, 102] width 68 height 14
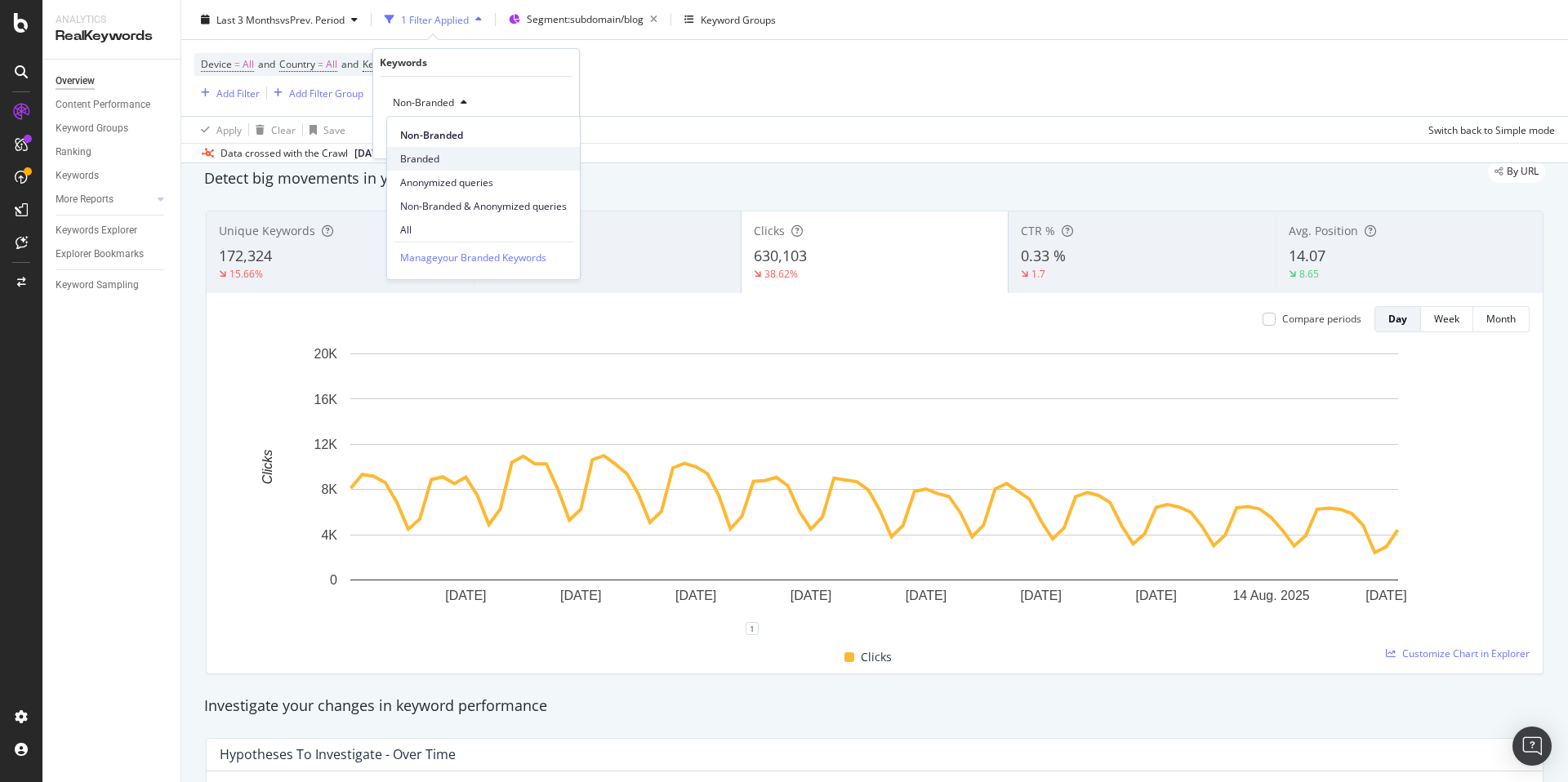
click at [440, 154] on span "Branded" at bounding box center [483, 159] width 167 height 15
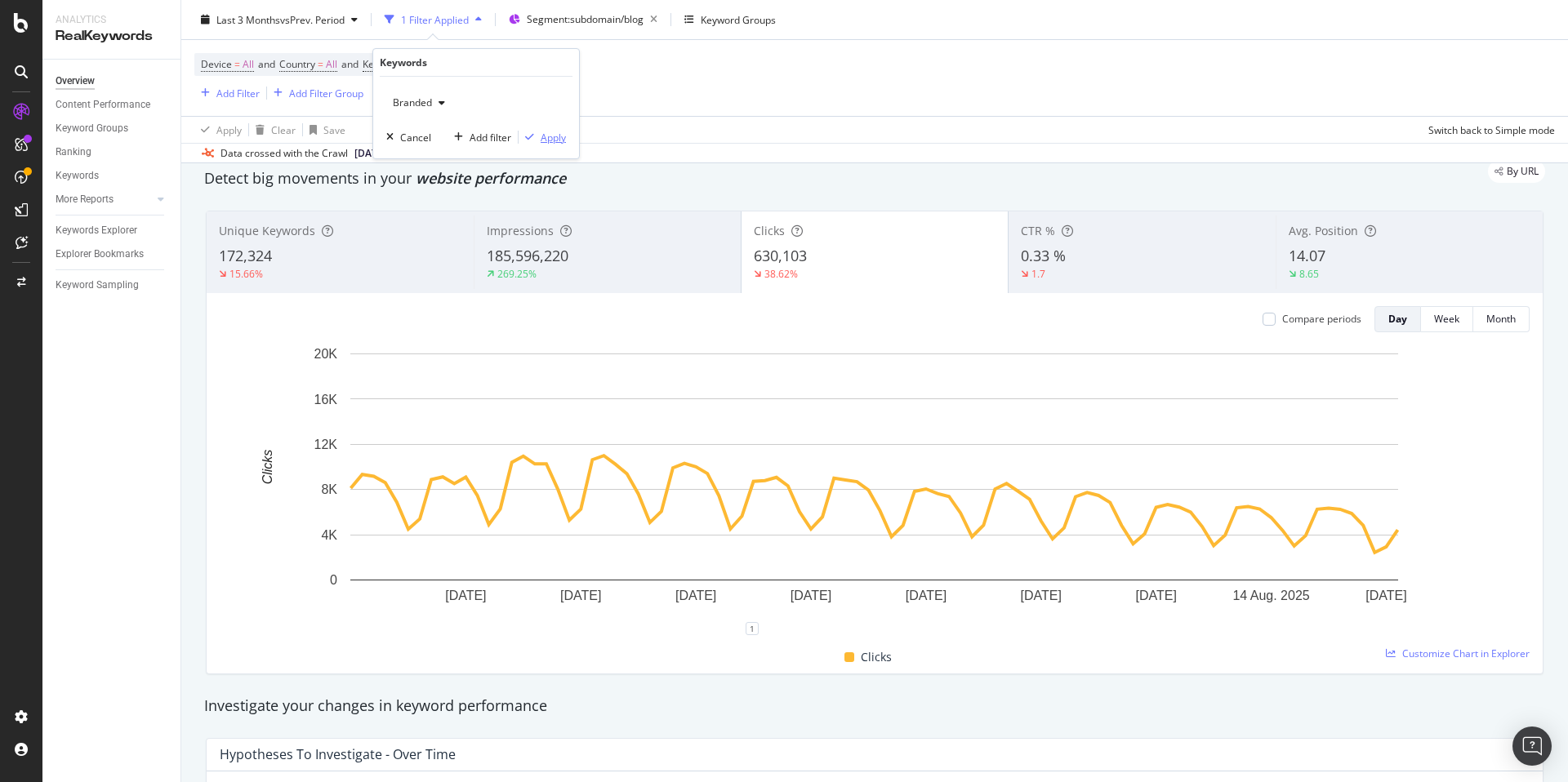
click at [545, 138] on div "Apply" at bounding box center [553, 138] width 26 height 14
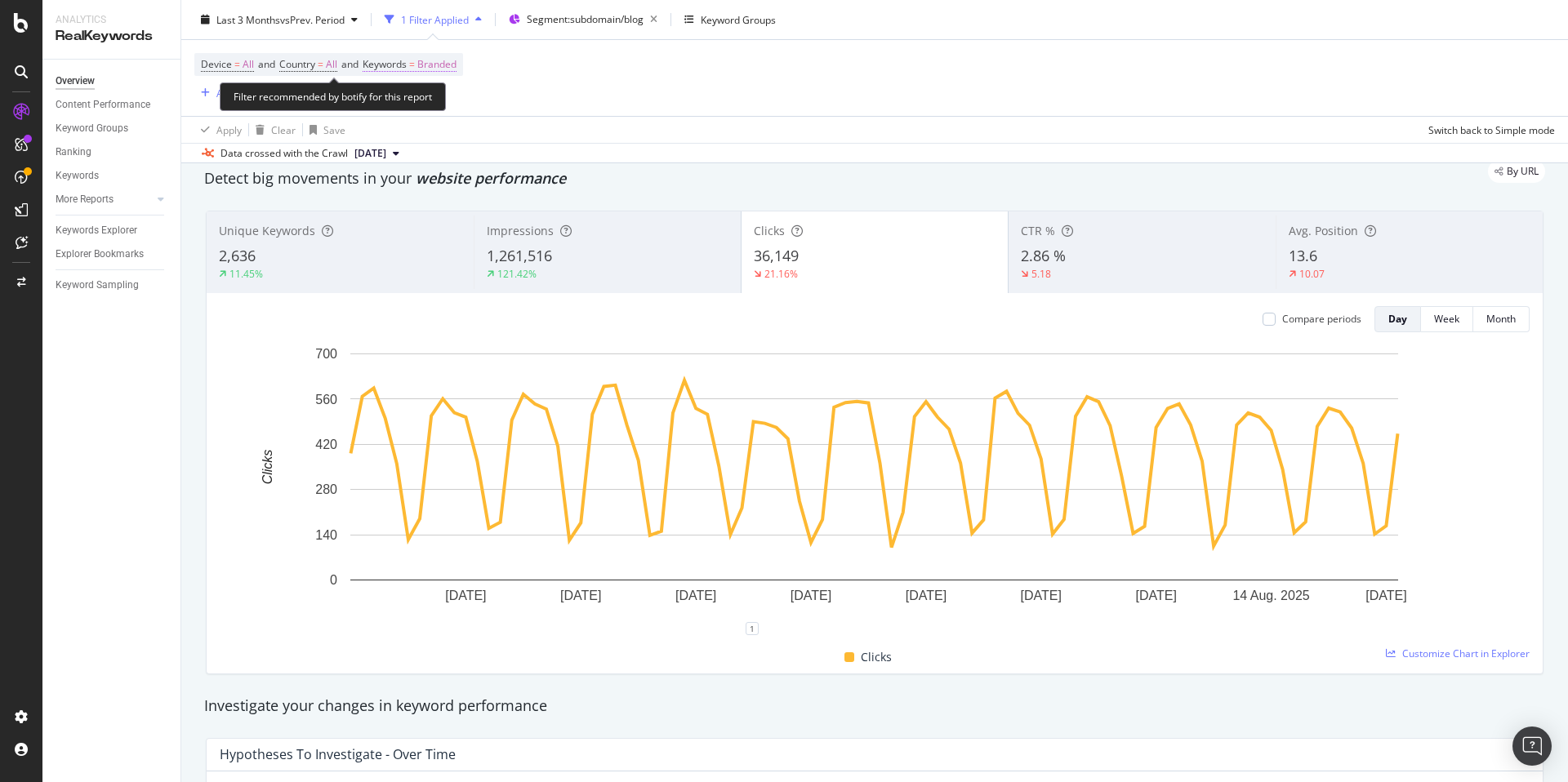
click at [425, 58] on span "Keywords = Branded" at bounding box center [409, 65] width 94 height 15
click at [422, 102] on span "Branded" at bounding box center [409, 102] width 46 height 14
click at [551, 138] on div "Apply" at bounding box center [553, 138] width 26 height 14
click at [436, 58] on span "Branded" at bounding box center [437, 65] width 39 height 23
click at [400, 103] on span "Branded" at bounding box center [409, 102] width 46 height 14
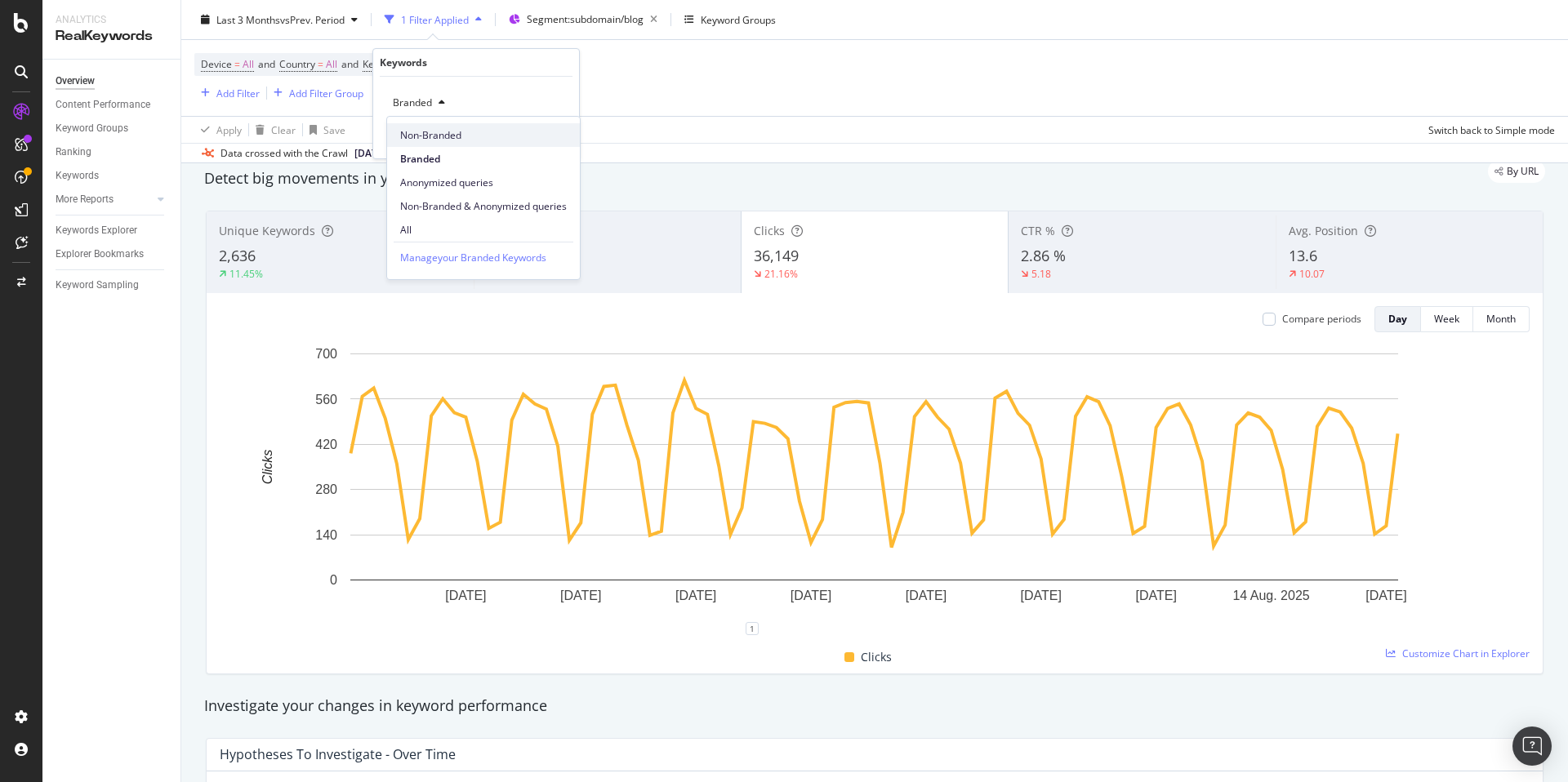
click at [442, 135] on span "Non-Branded" at bounding box center [483, 135] width 167 height 15
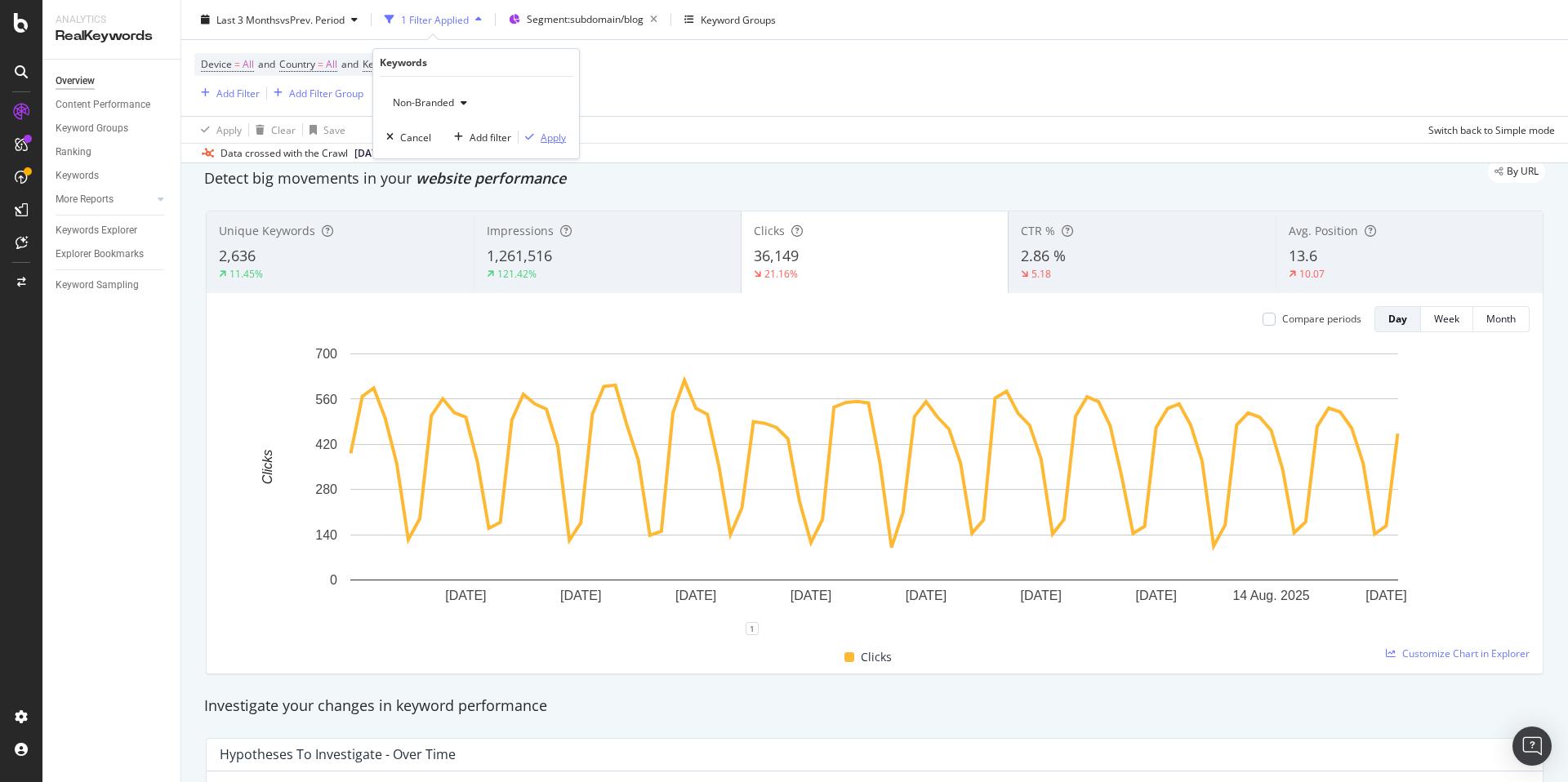
click at [552, 140] on div "Apply" at bounding box center [553, 138] width 26 height 14
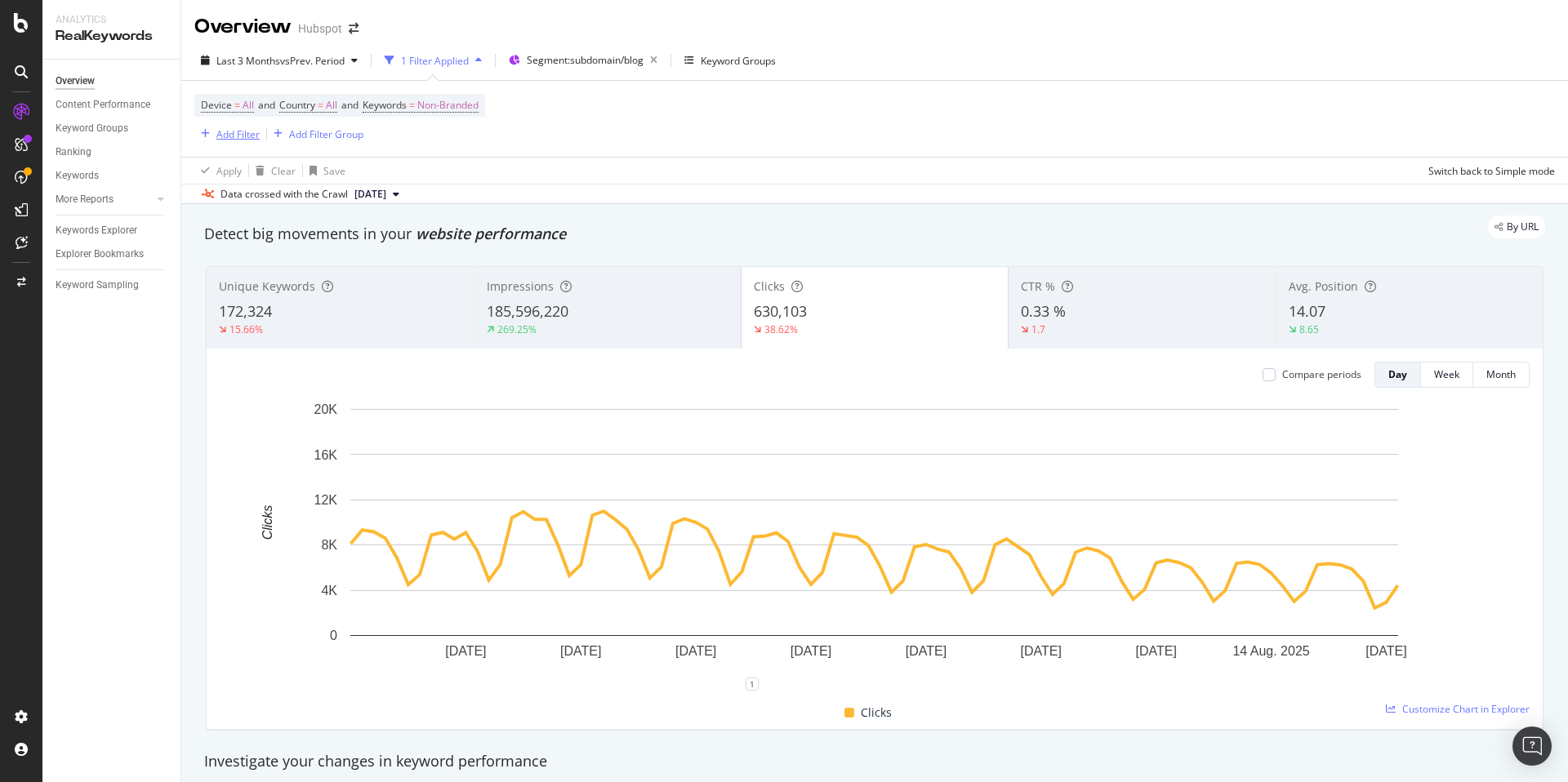
click at [214, 136] on div "button" at bounding box center [205, 133] width 22 height 10
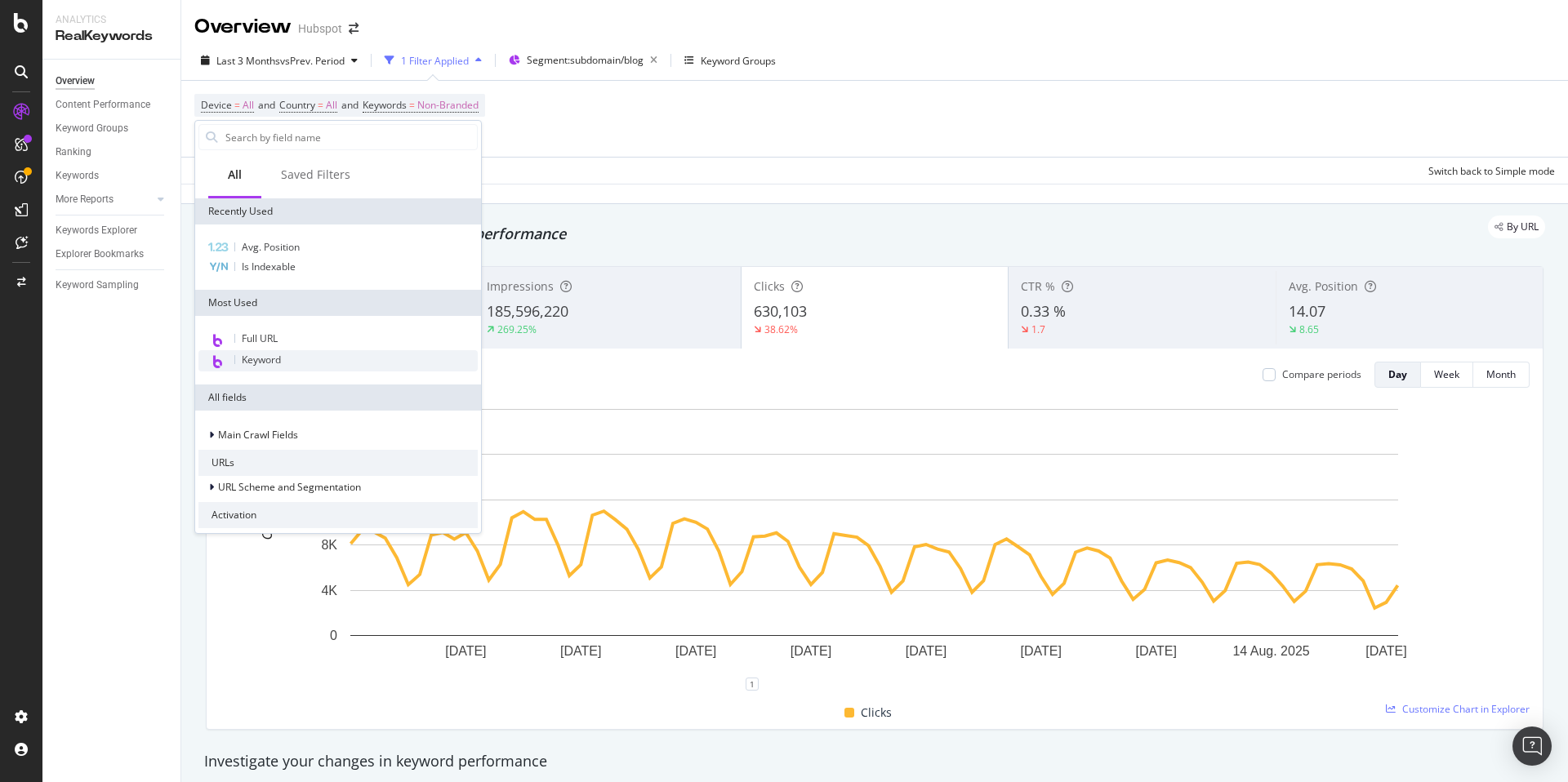
click at [270, 361] on span "Keyword" at bounding box center [262, 360] width 39 height 14
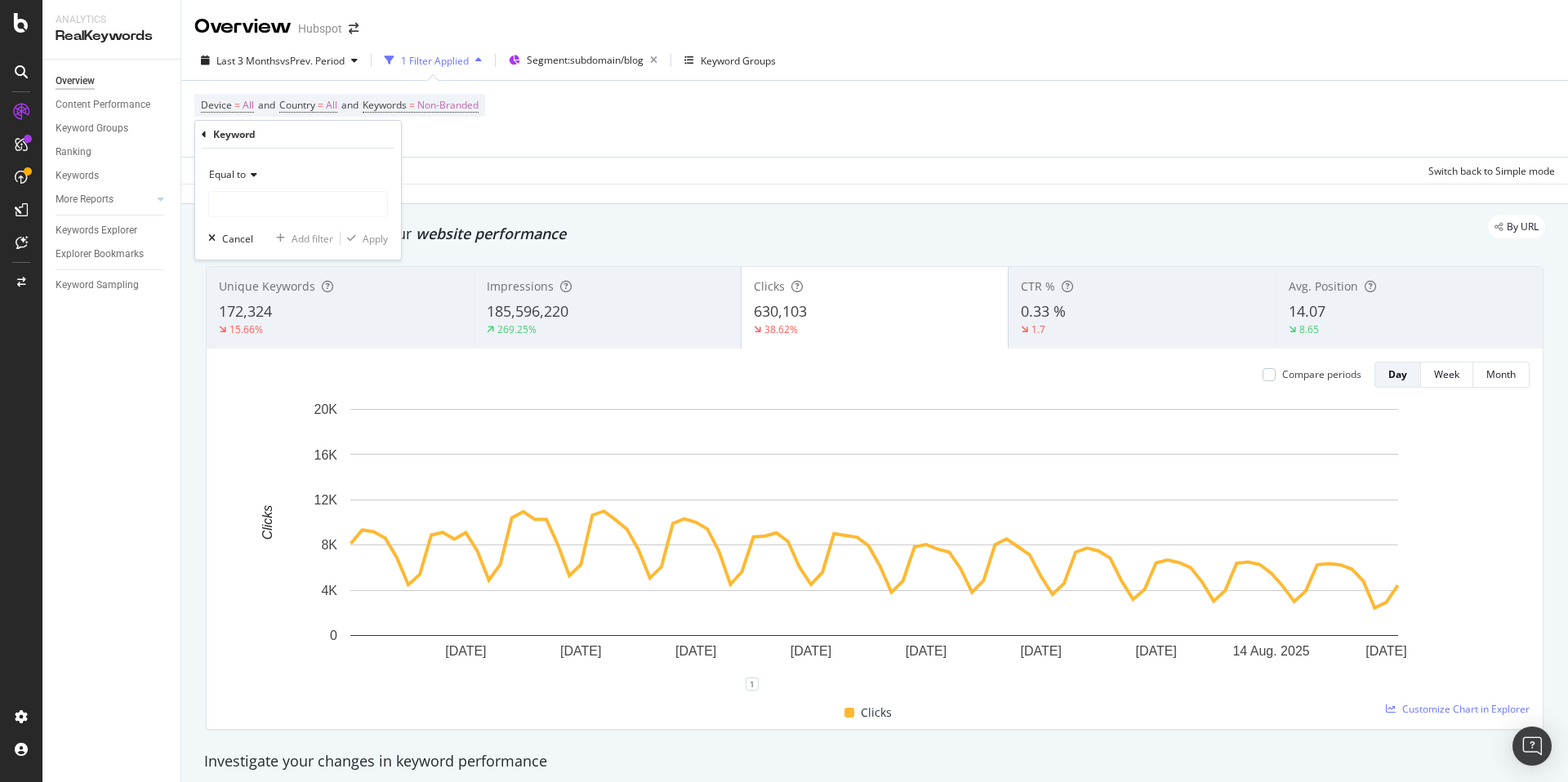
click at [251, 179] on div "Equal to" at bounding box center [298, 175] width 179 height 27
click at [278, 160] on div "Equal to Cancel Add filter Apply" at bounding box center [298, 204] width 206 height 111
click at [202, 136] on icon at bounding box center [204, 134] width 5 height 10
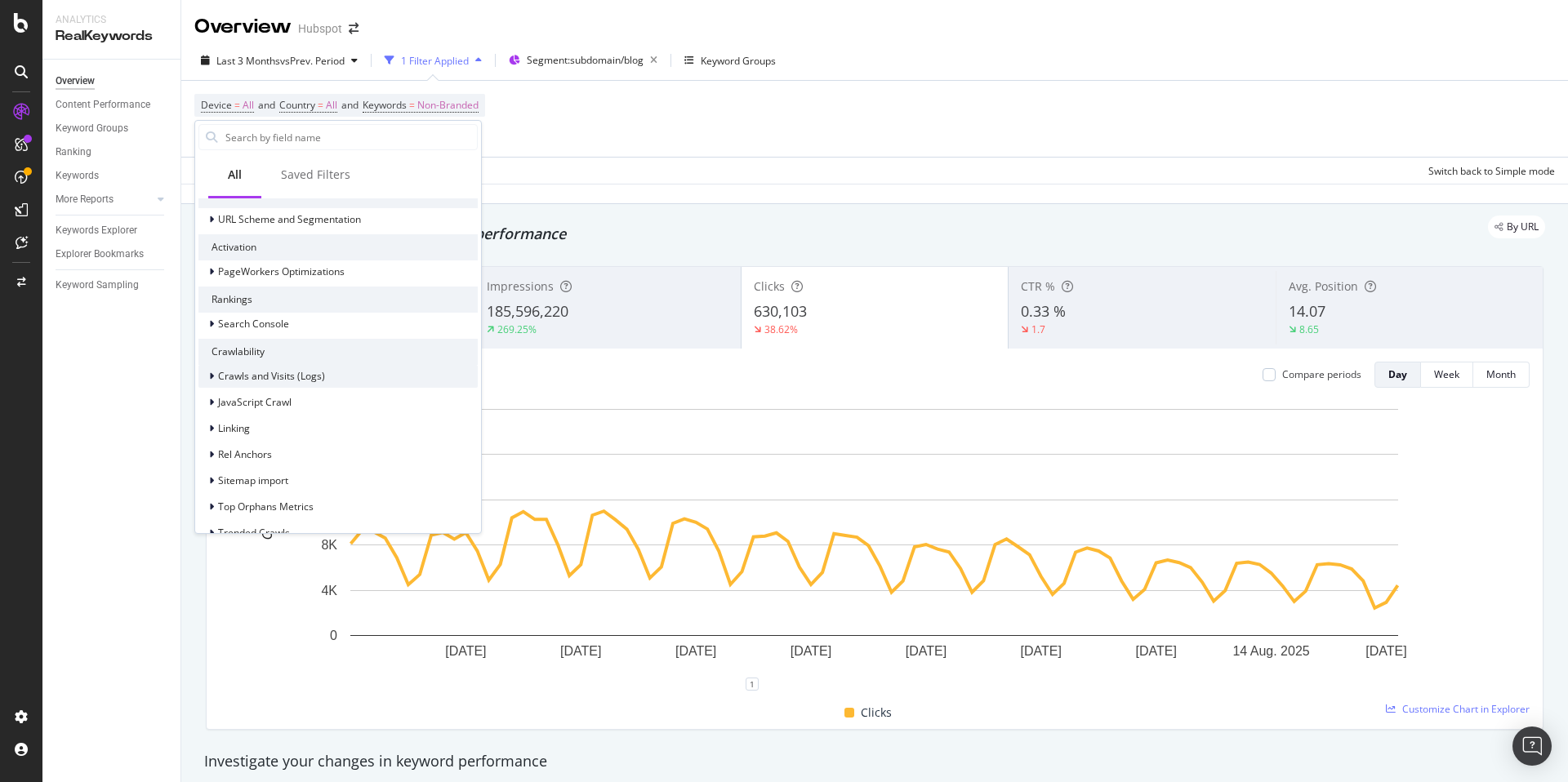
scroll to position [276, 0]
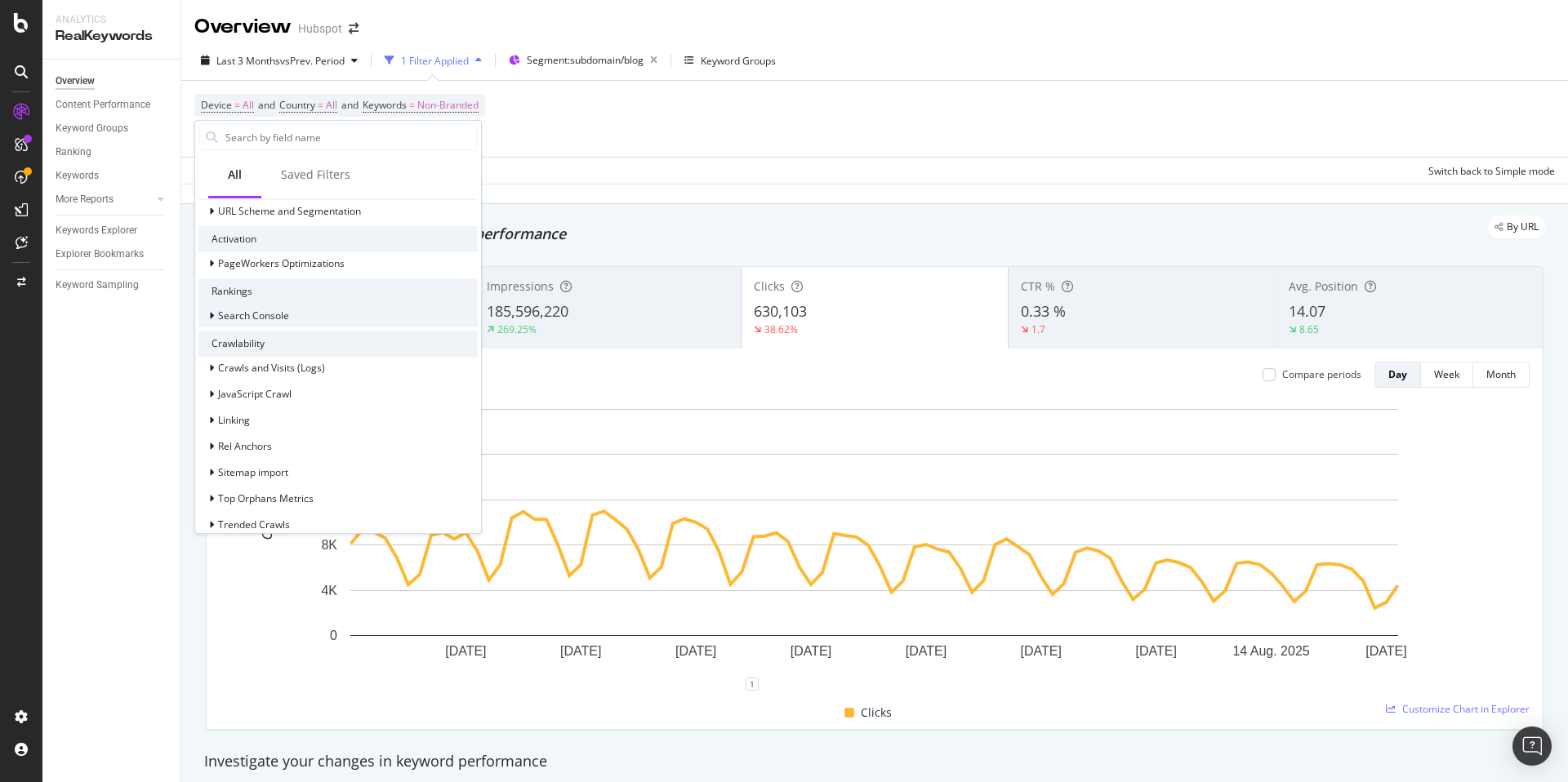
click at [213, 315] on icon at bounding box center [212, 315] width 5 height 10
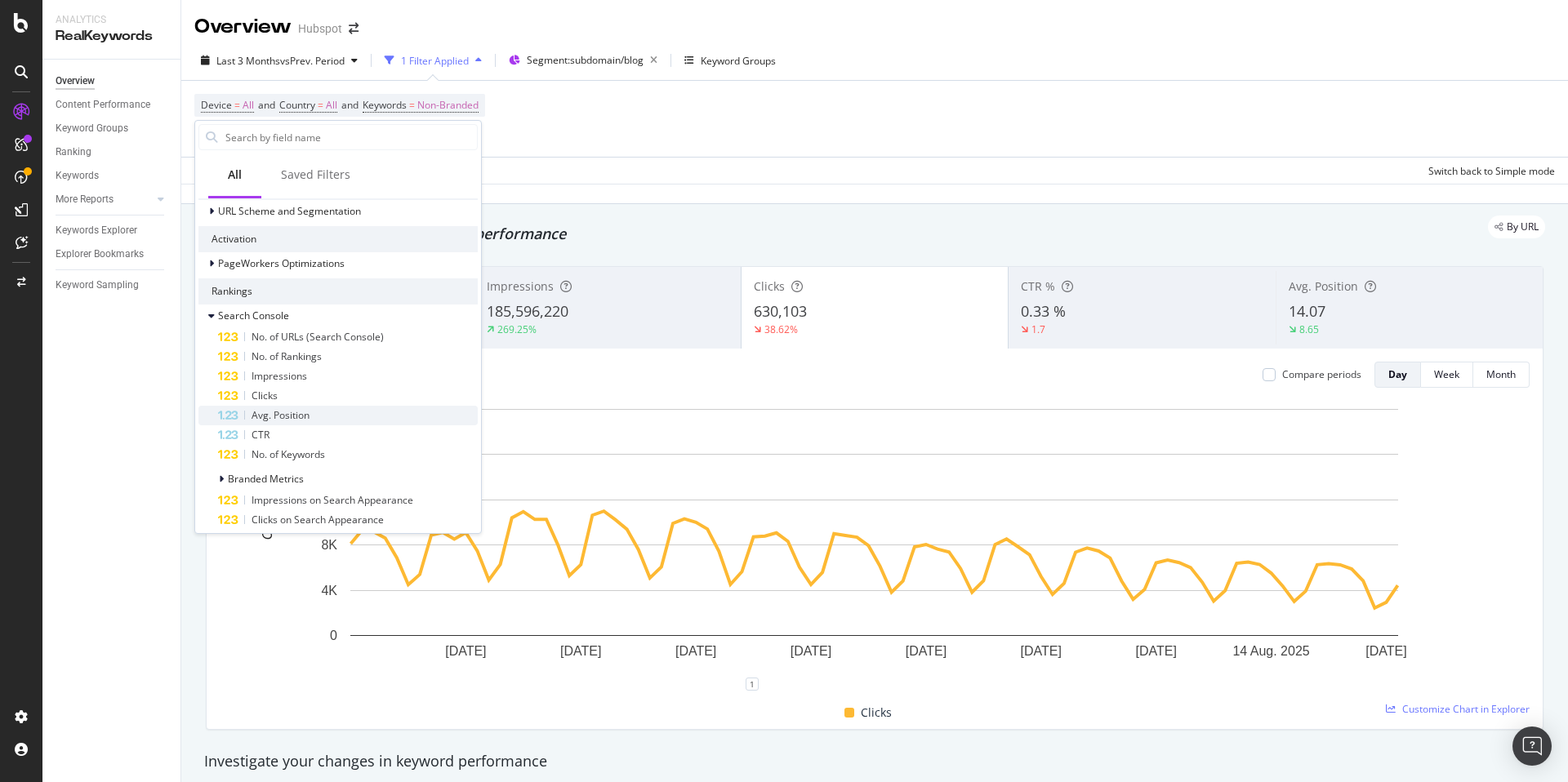
click at [304, 414] on span "Avg. Position" at bounding box center [281, 415] width 58 height 14
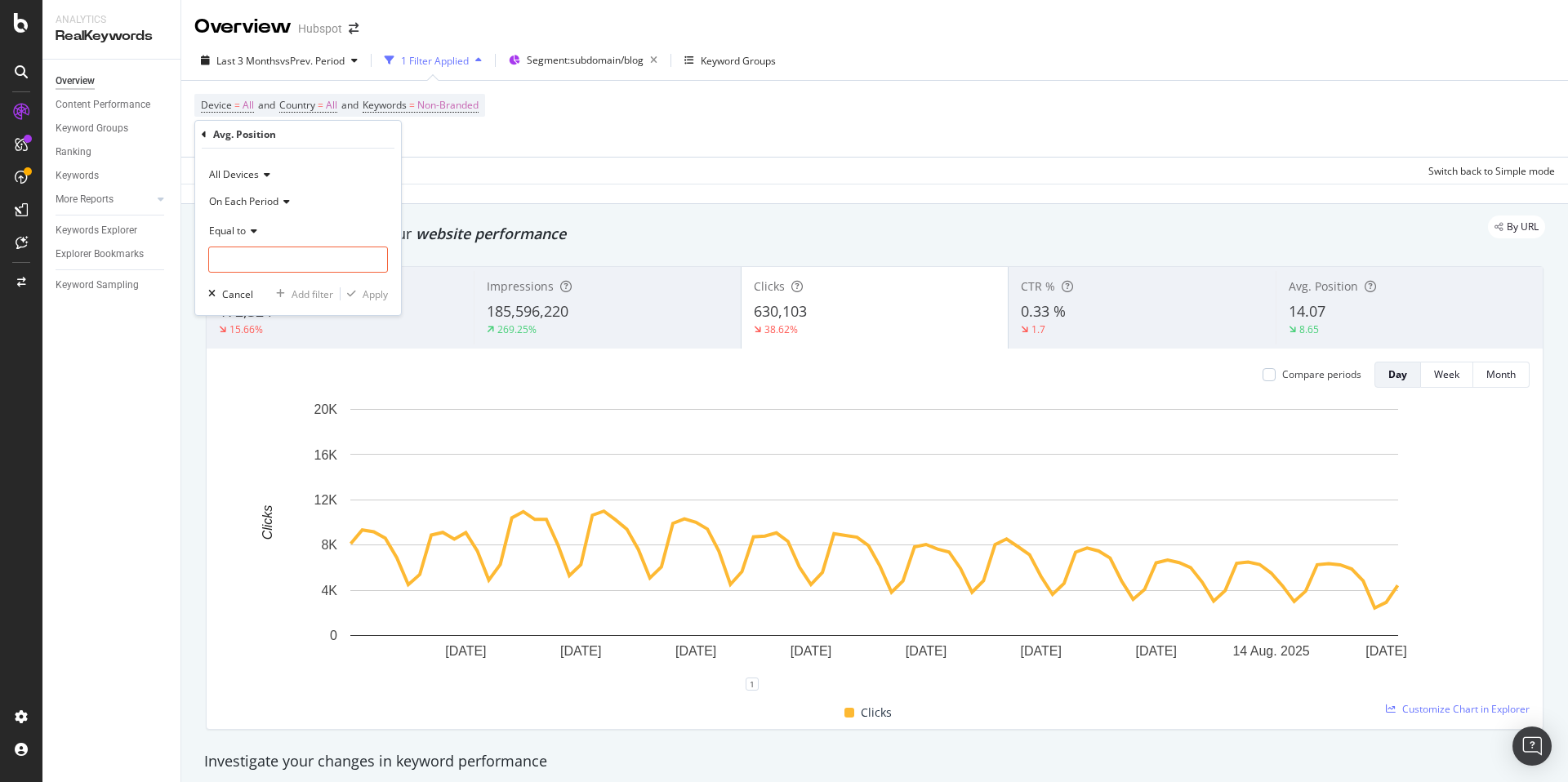
click at [242, 229] on span "Equal to" at bounding box center [228, 231] width 37 height 14
click at [265, 309] on div "Less than" at bounding box center [300, 307] width 175 height 21
click at [281, 259] on input "number" at bounding box center [298, 260] width 179 height 27
type input "3.1"
click at [378, 292] on div "Apply" at bounding box center [375, 294] width 26 height 14
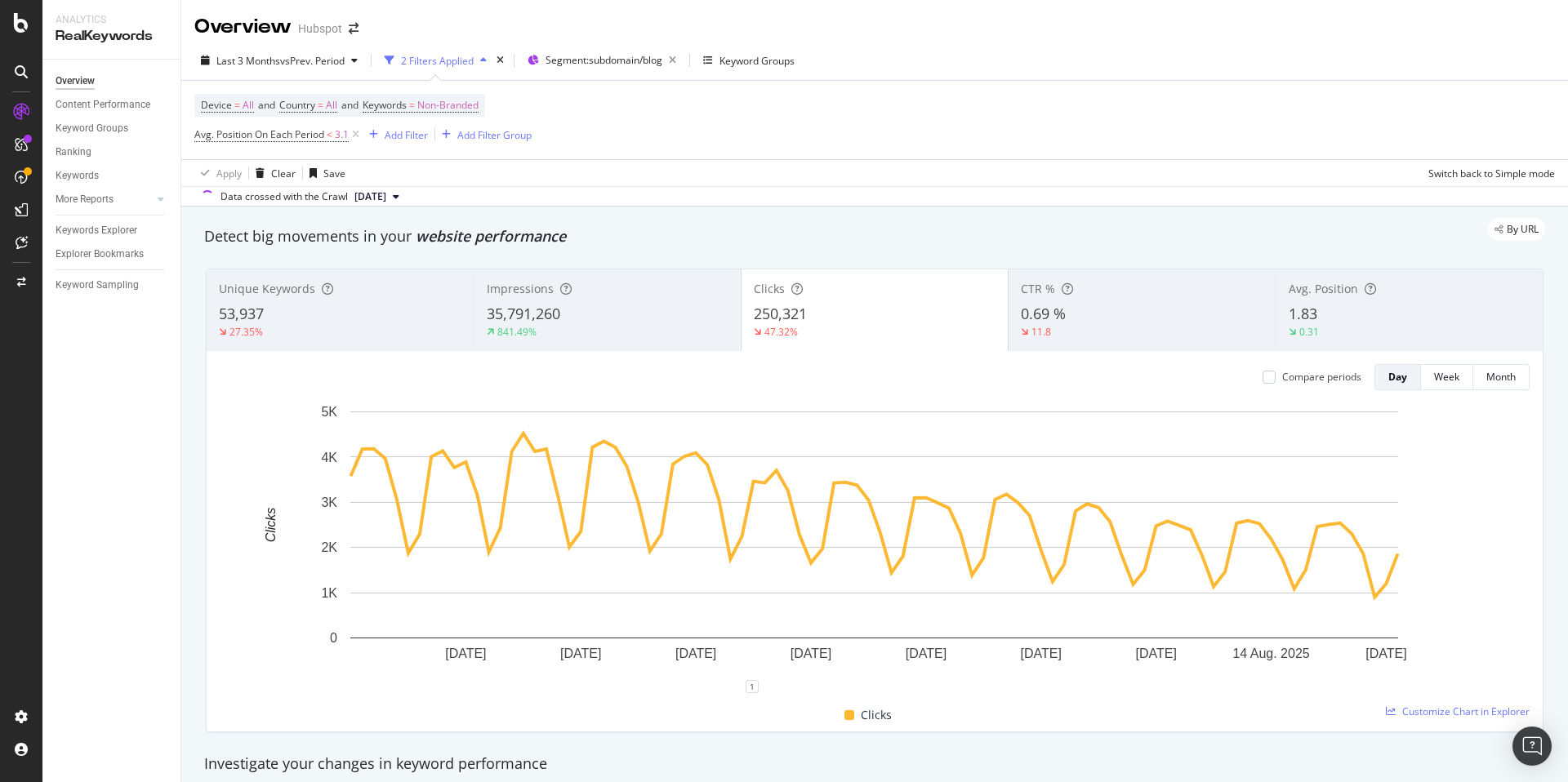
click at [406, 195] on button "[DATE]" at bounding box center [377, 197] width 58 height 19
click at [491, 176] on div "Apply Clear Save Switch back to Simple mode" at bounding box center [874, 172] width 1387 height 27
click at [317, 58] on span "vs Prev. Period" at bounding box center [312, 61] width 65 height 14
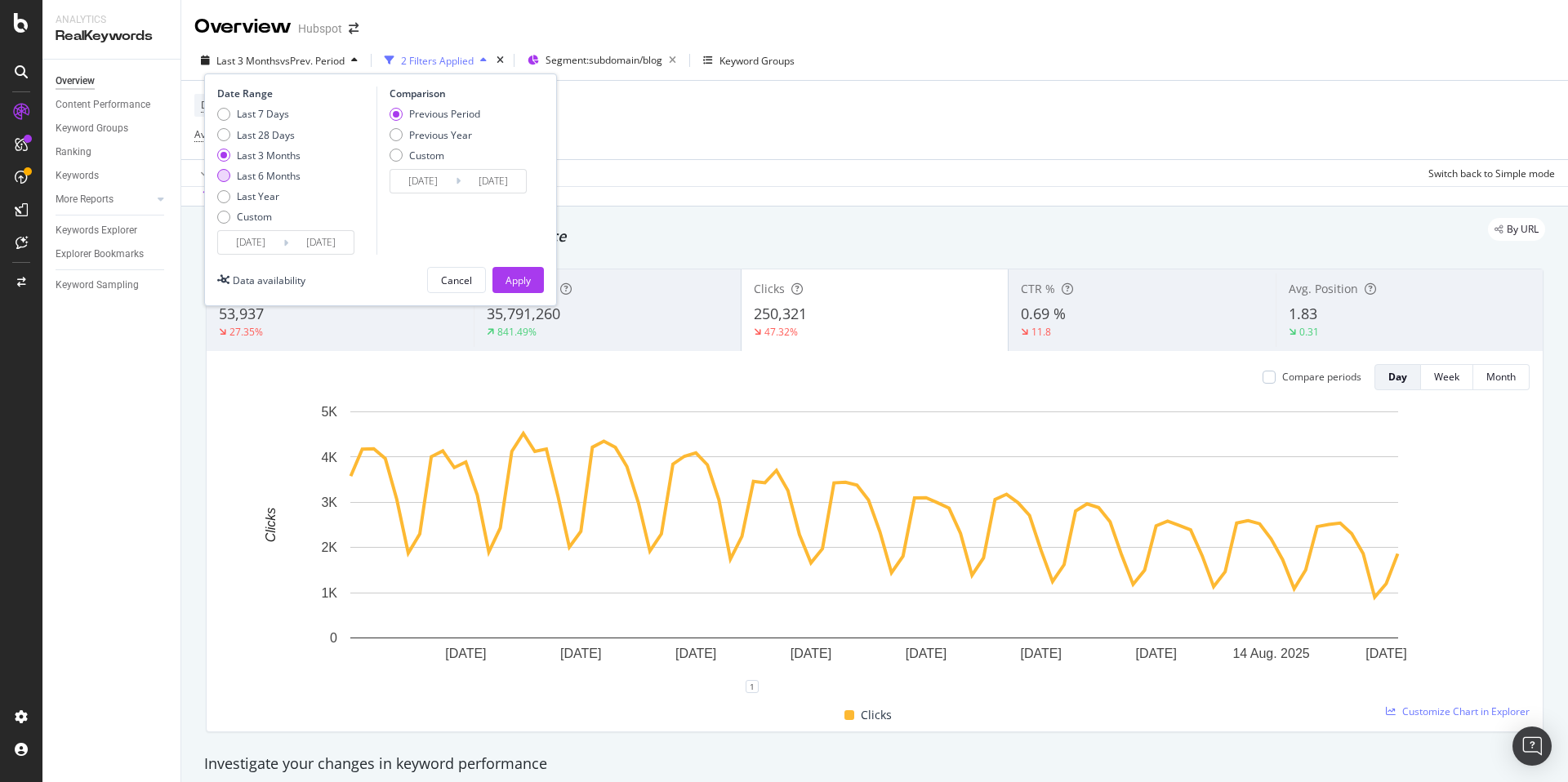
click at [292, 178] on div "Last 6 Months" at bounding box center [269, 176] width 64 height 14
type input "[DATE]"
click at [514, 279] on div "Apply" at bounding box center [518, 281] width 26 height 14
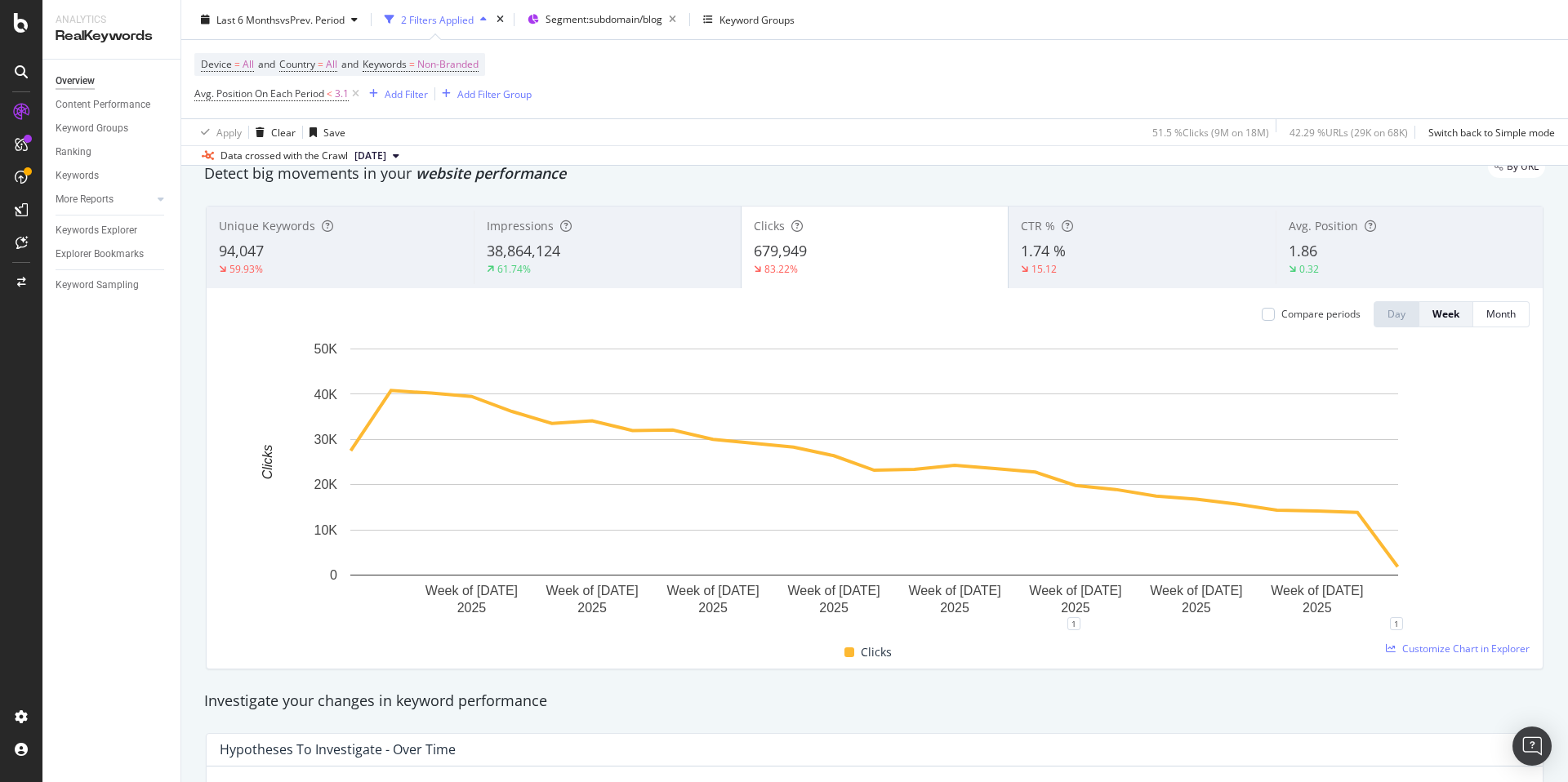
scroll to position [51, 0]
